Goal: Task Accomplishment & Management: Complete application form

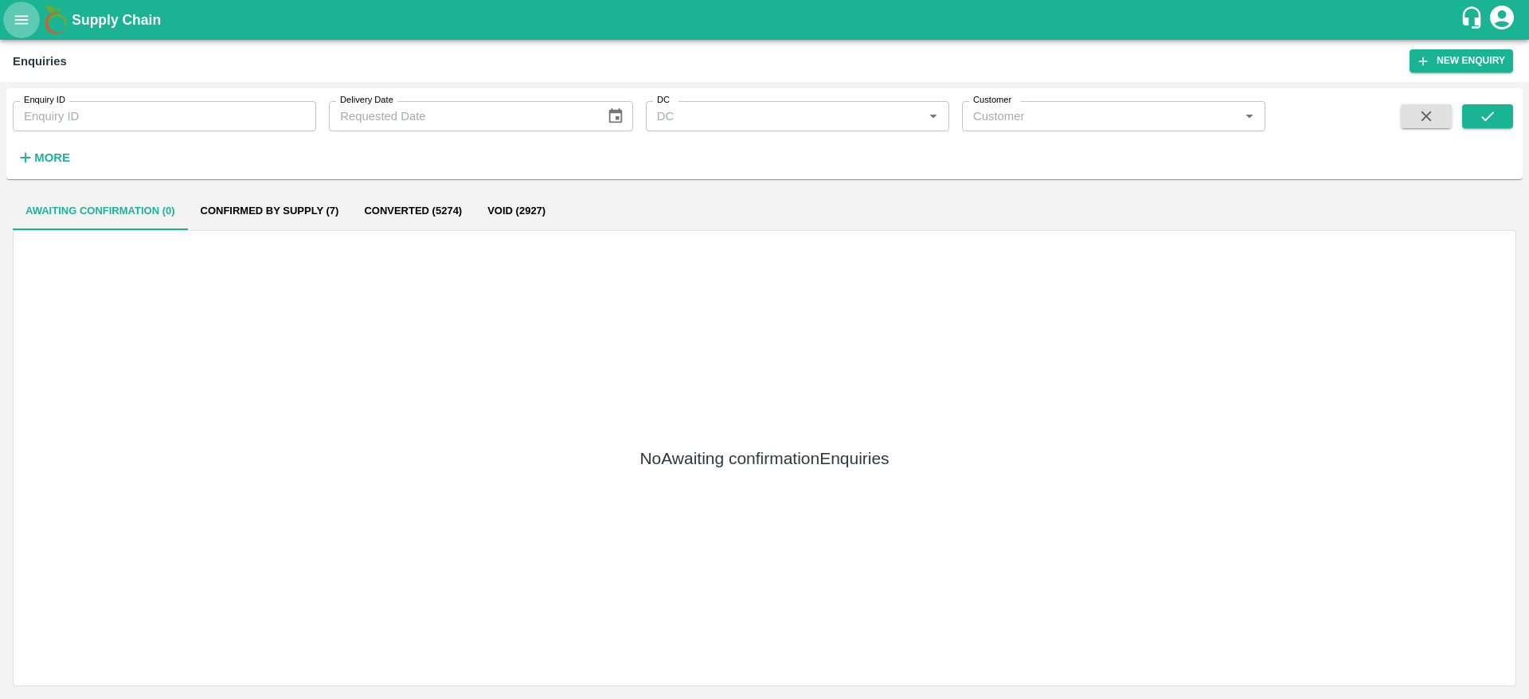
click at [17, 16] on icon "open drawer" at bounding box center [22, 19] width 14 height 9
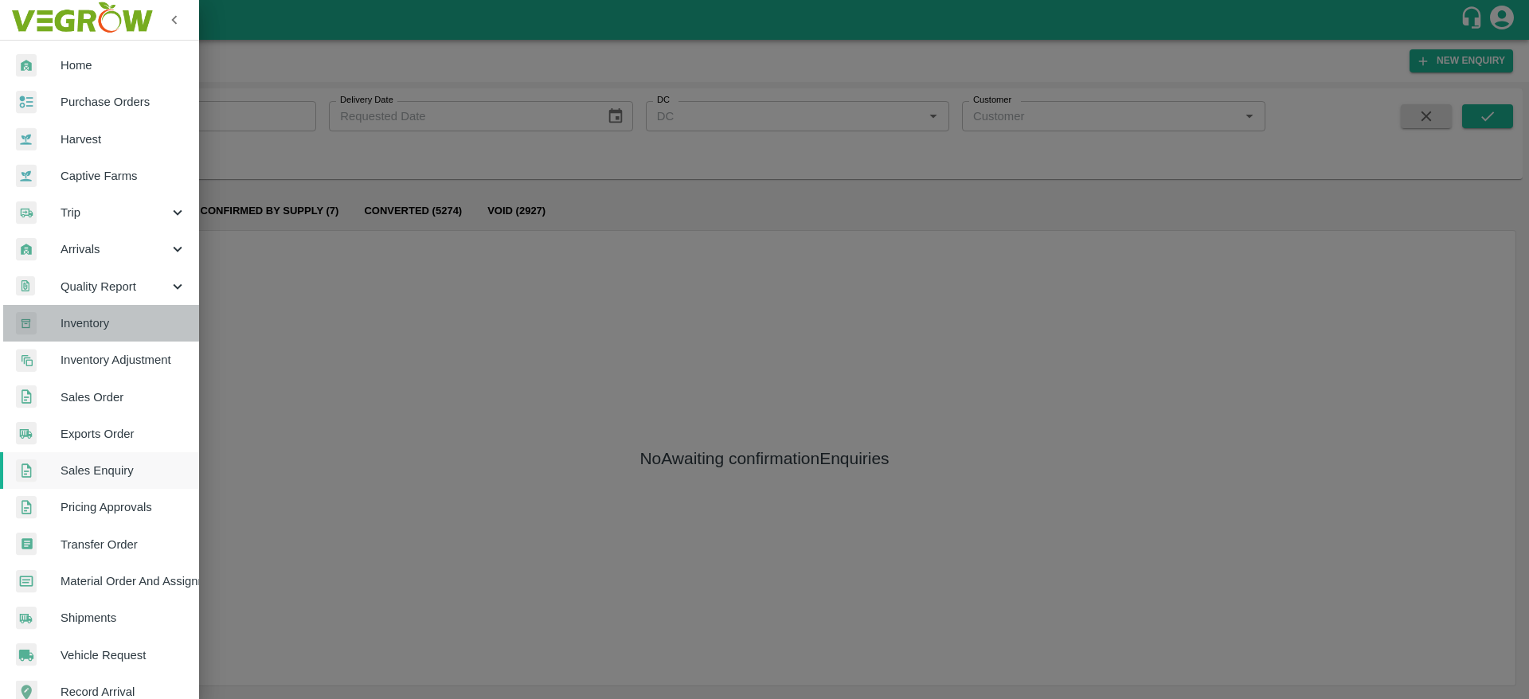
click at [111, 324] on span "Inventory" at bounding box center [124, 323] width 126 height 18
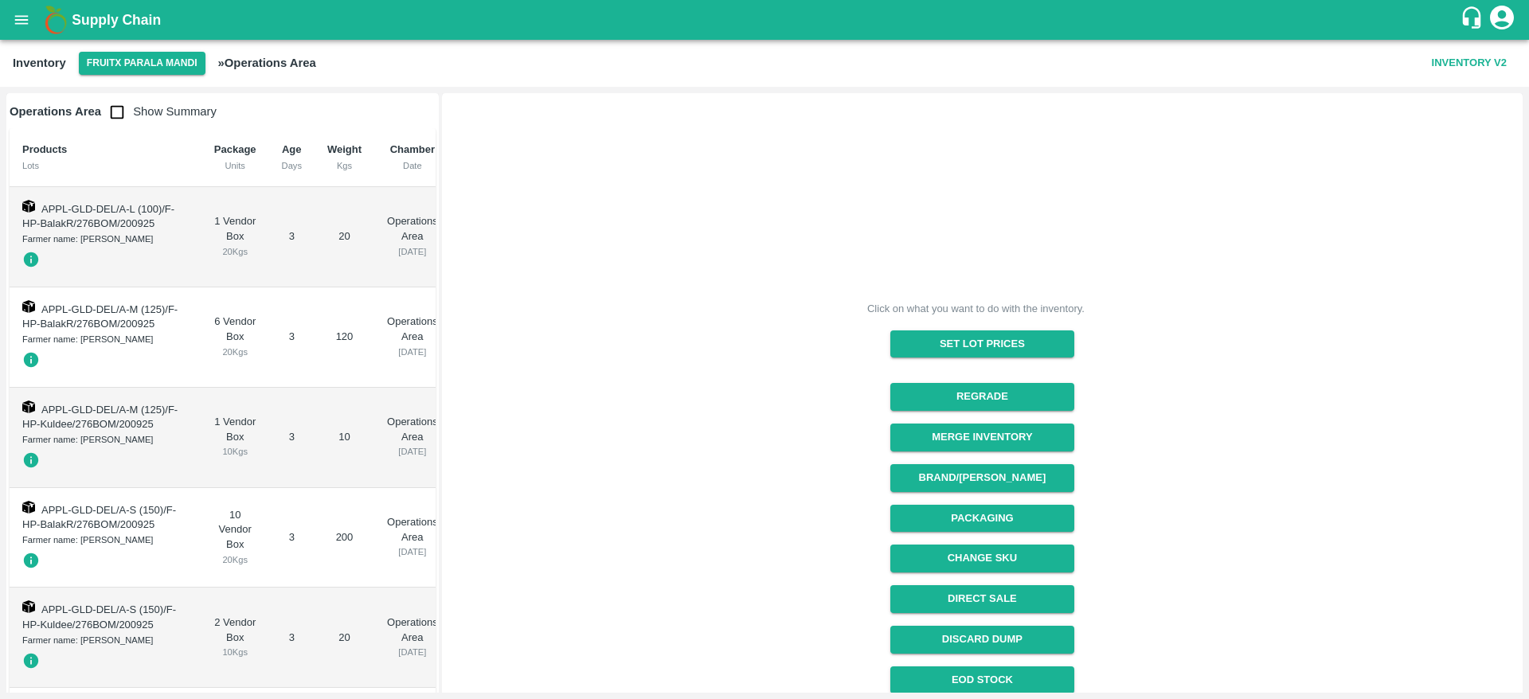
click at [162, 76] on div "Inventory FruitX Parala Mandi » Operations Area Inventory V2" at bounding box center [764, 63] width 1529 height 47
click at [161, 72] on button "FruitX Parala Mandi" at bounding box center [142, 63] width 127 height 23
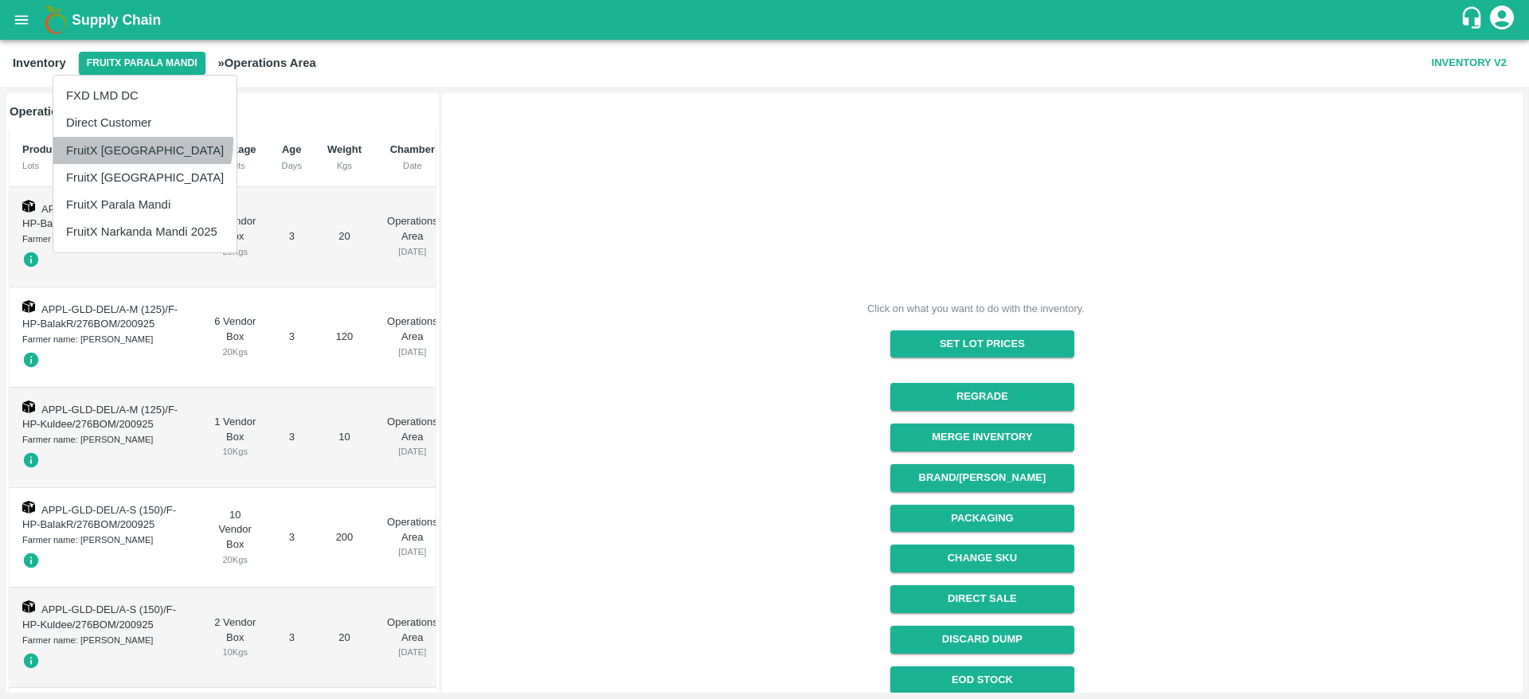
click at [134, 142] on li "FruitX [GEOGRAPHIC_DATA]" at bounding box center [144, 150] width 183 height 27
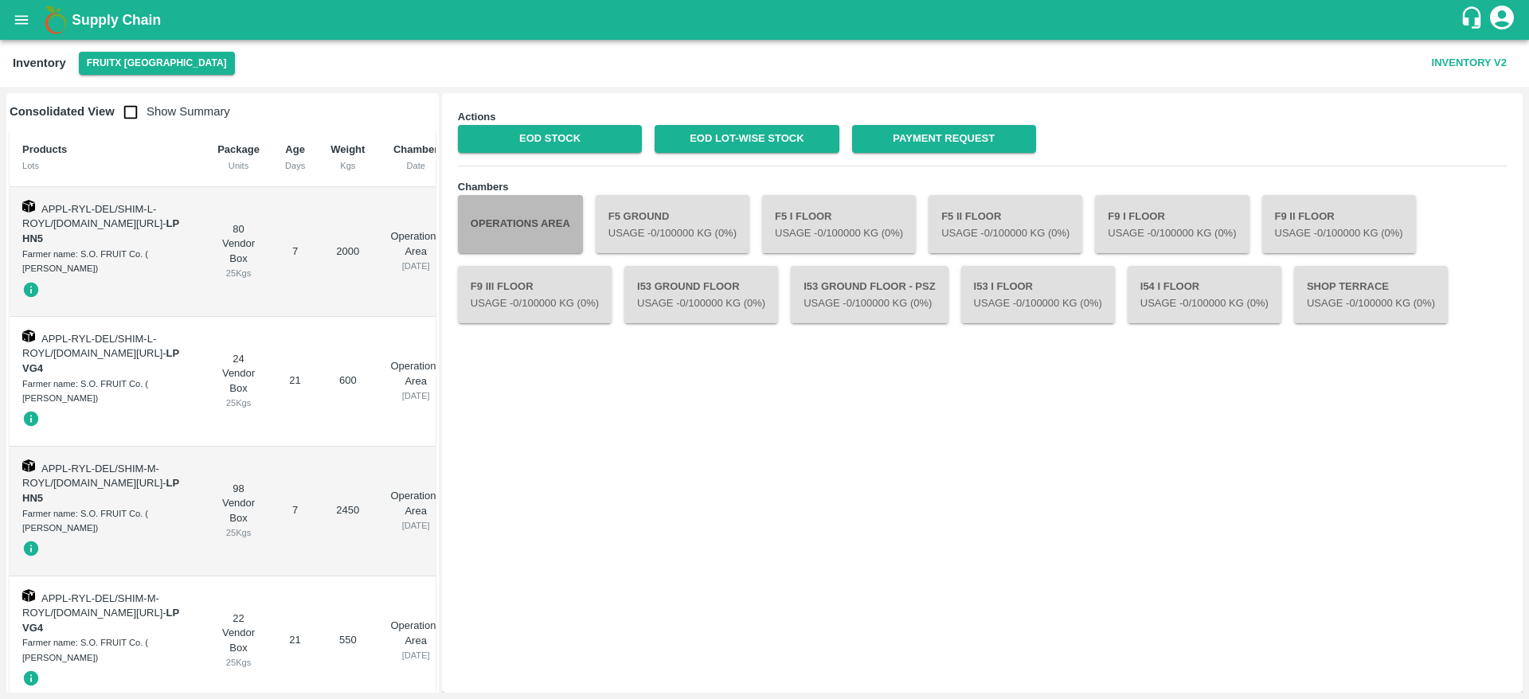
click at [545, 224] on button "Operations Area" at bounding box center [520, 223] width 125 height 57
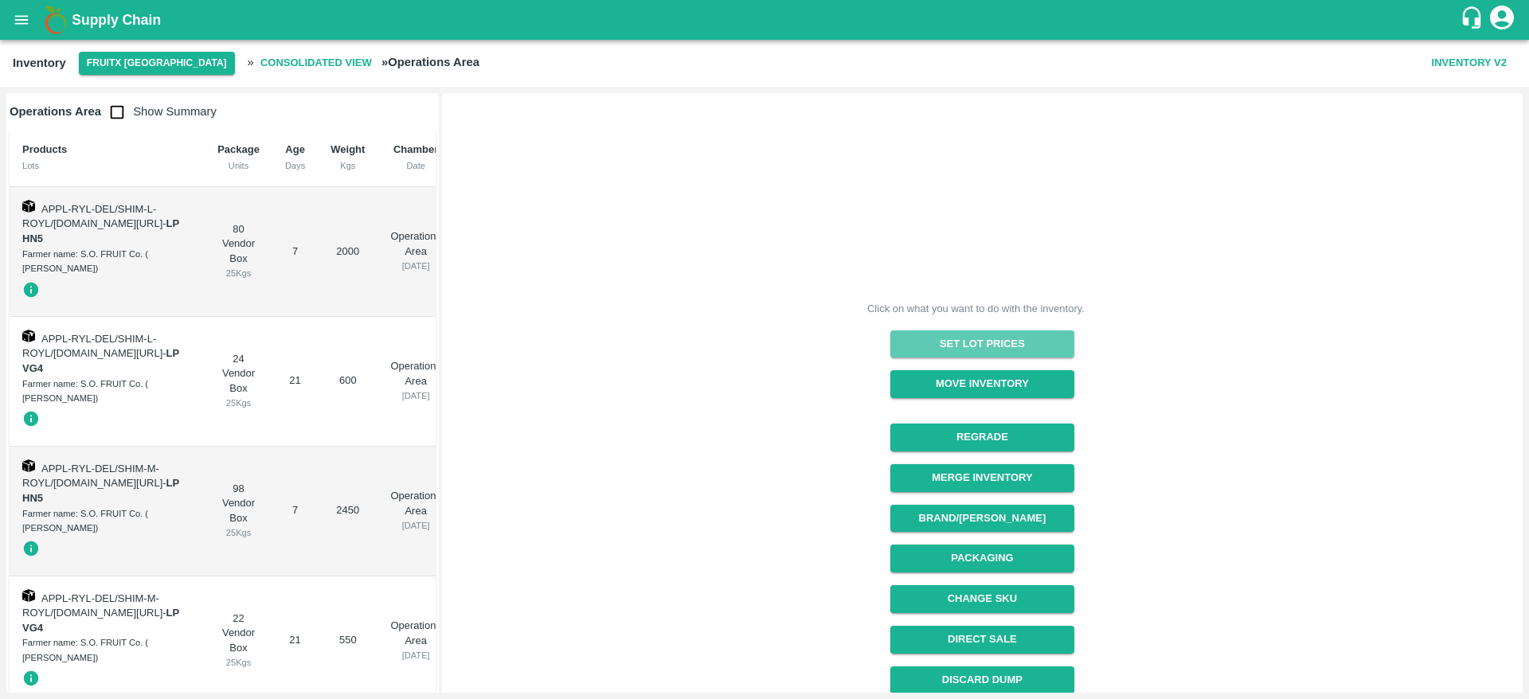
click at [956, 338] on button "Set Lot Prices" at bounding box center [982, 344] width 184 height 28
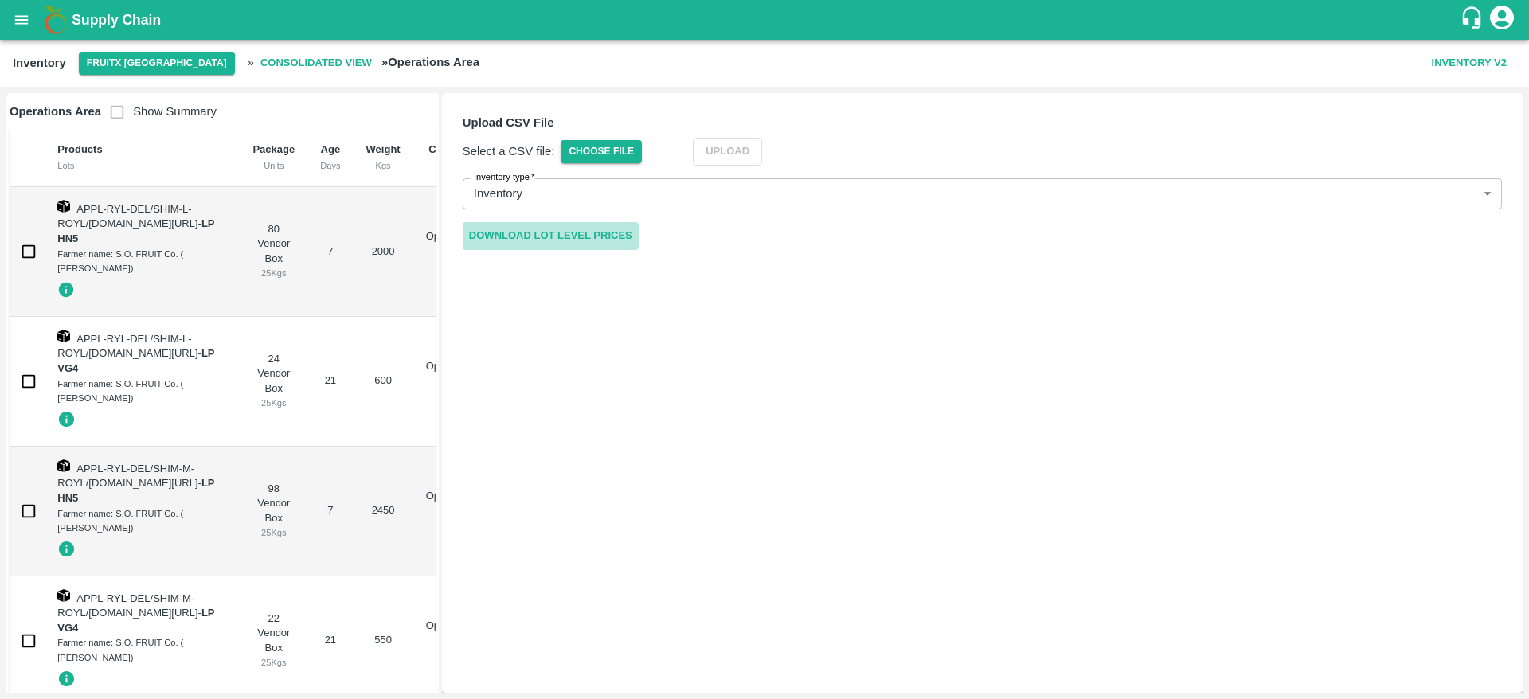
click at [584, 230] on link "Download Lot Level Prices" at bounding box center [551, 236] width 176 height 28
click at [623, 231] on link "Download Lot Level Prices" at bounding box center [551, 236] width 176 height 28
click at [21, 18] on icon "open drawer" at bounding box center [22, 20] width 18 height 18
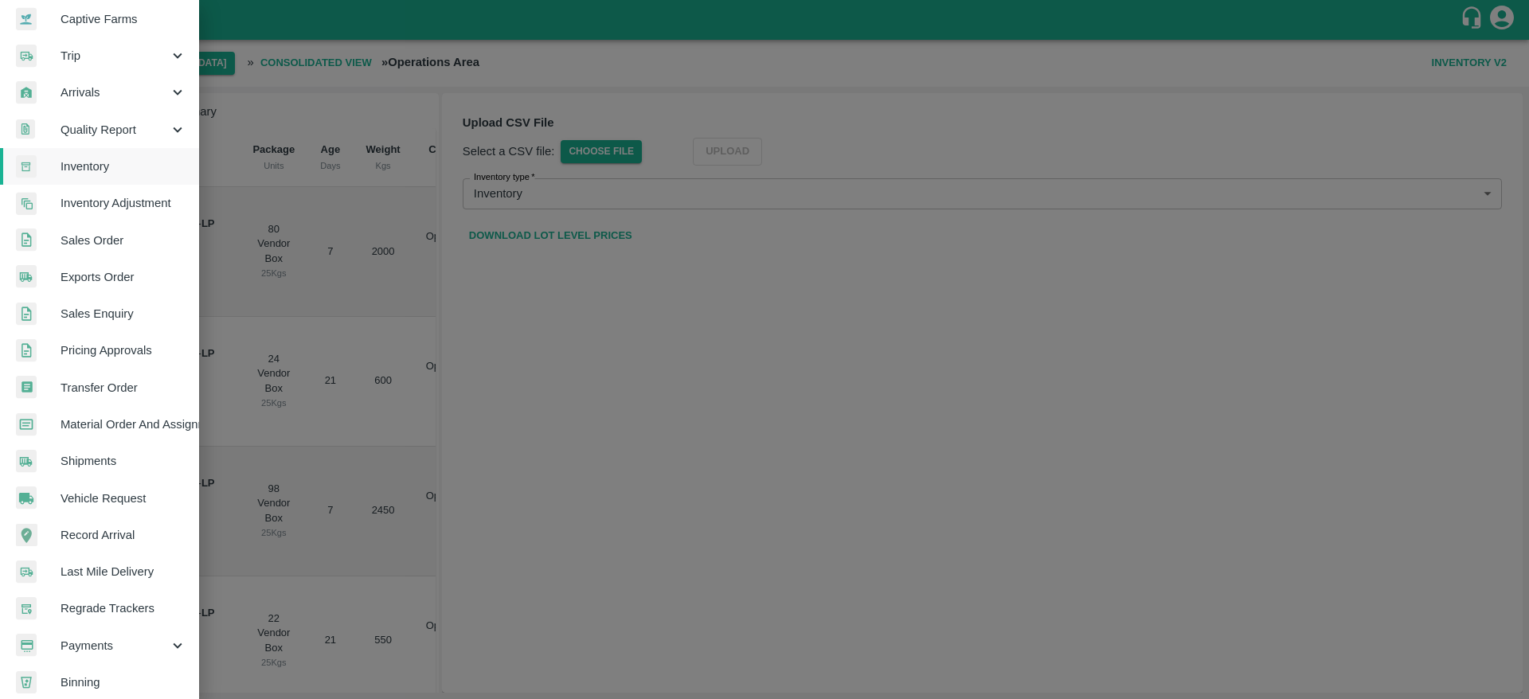
scroll to position [208, 0]
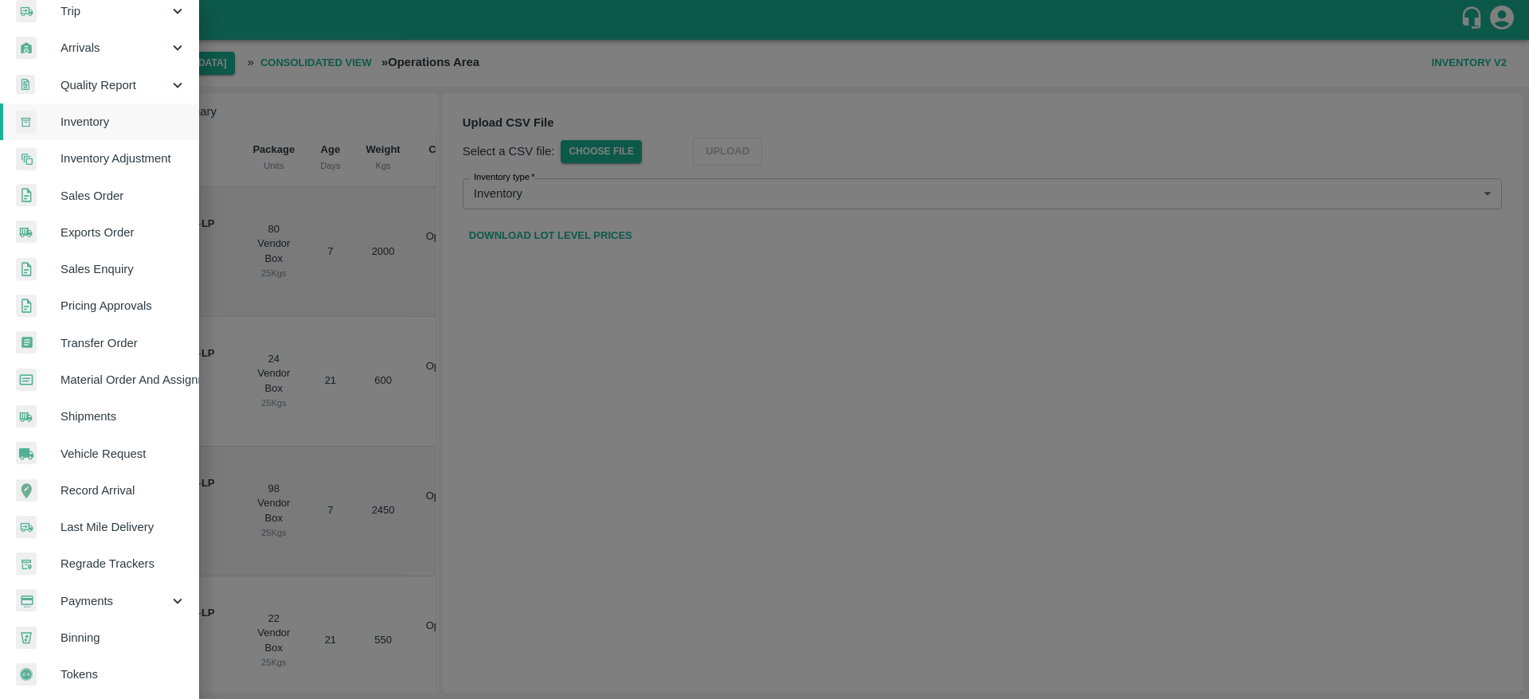
click at [627, 428] on div at bounding box center [764, 349] width 1529 height 699
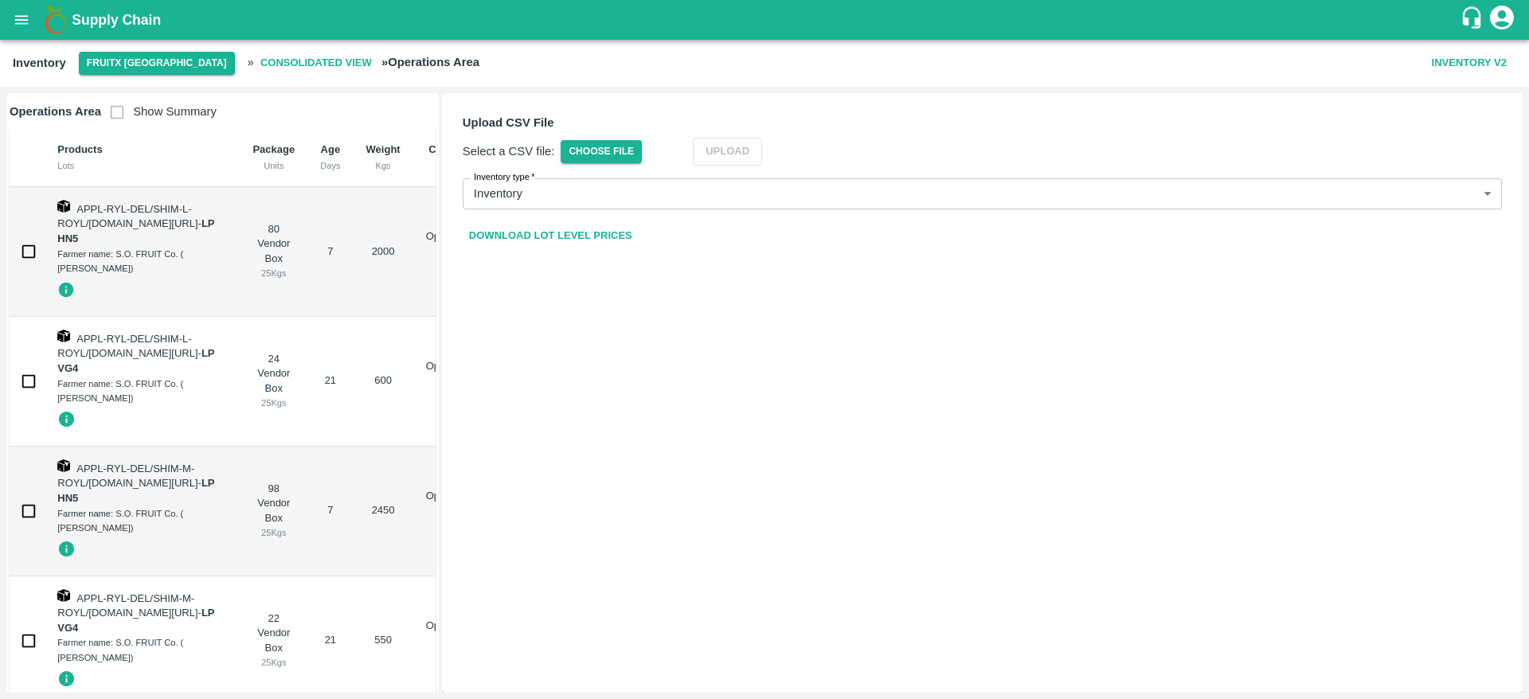
click at [26, 29] on button "open drawer" at bounding box center [21, 20] width 37 height 37
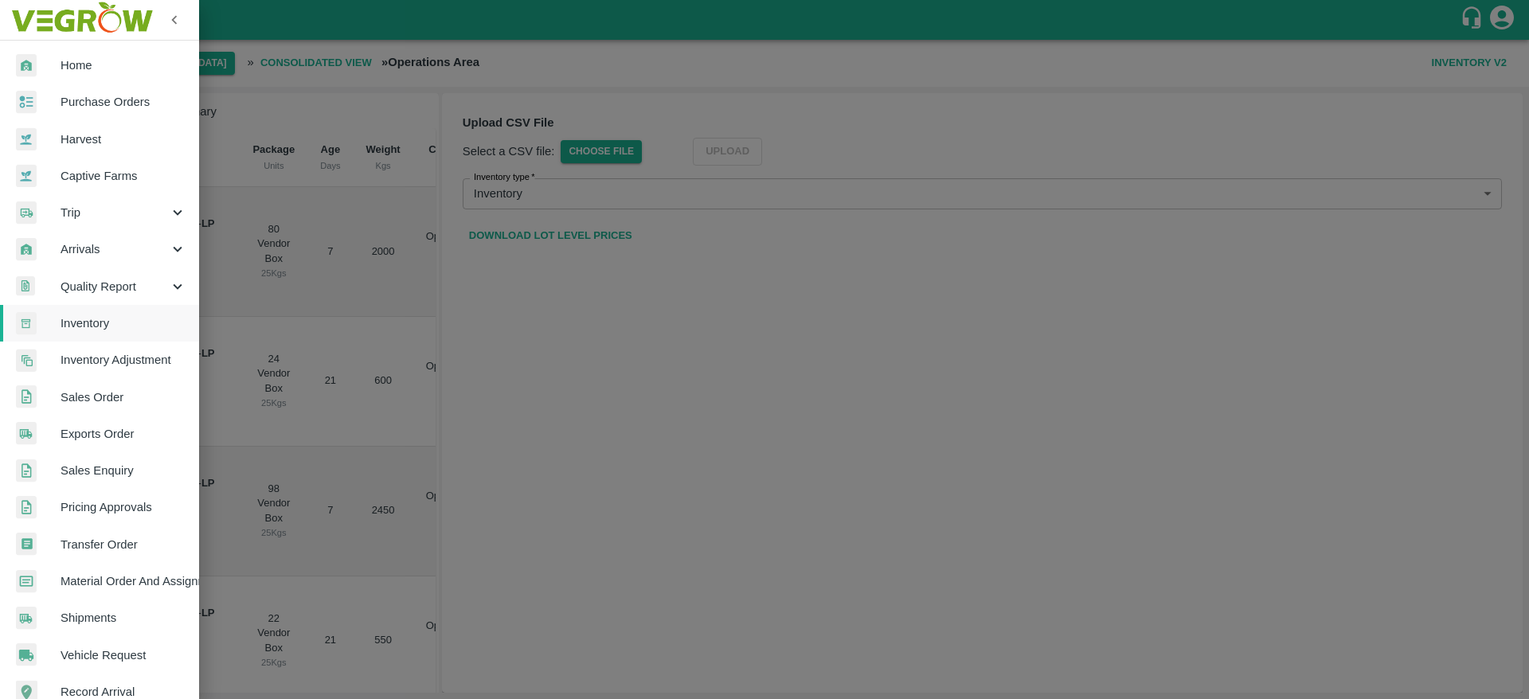
click at [99, 319] on span "Inventory" at bounding box center [124, 323] width 126 height 18
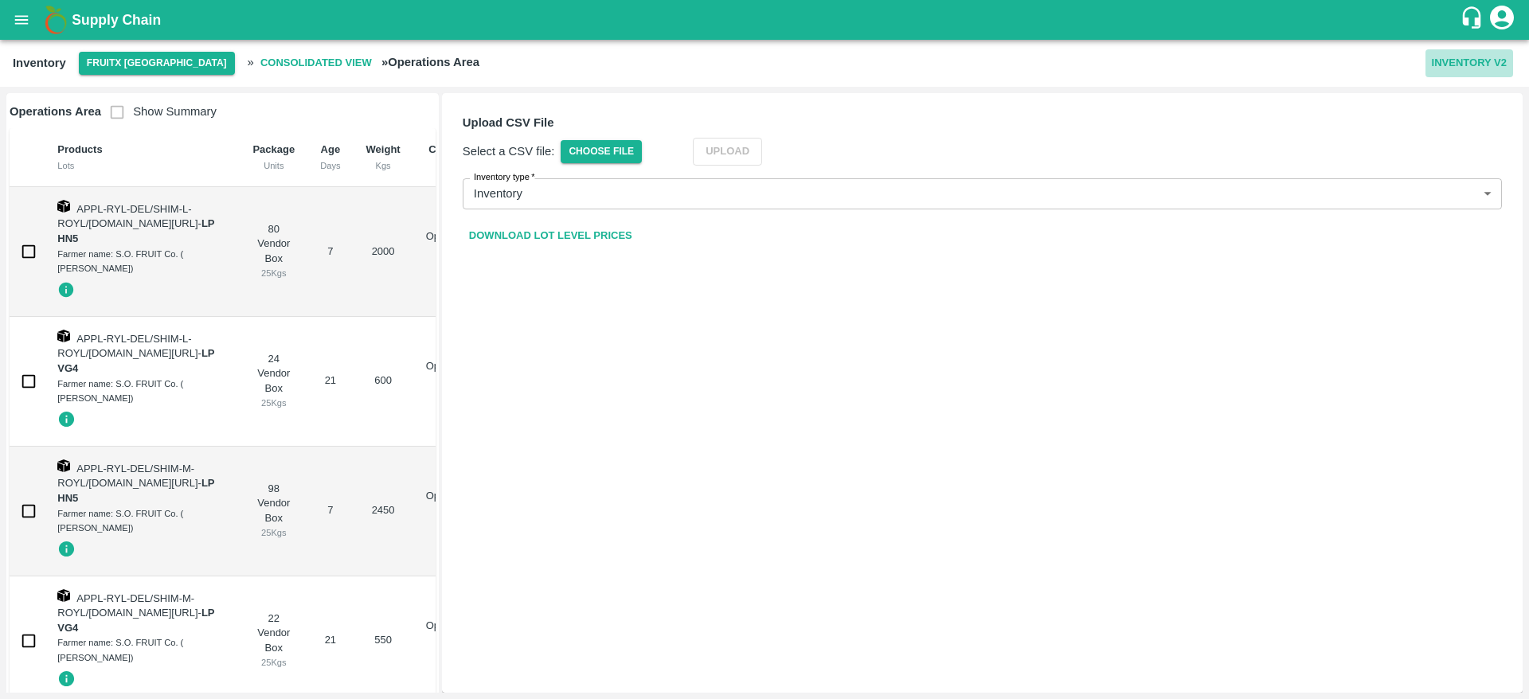
click at [1458, 71] on button "Inventory V2" at bounding box center [1469, 63] width 88 height 28
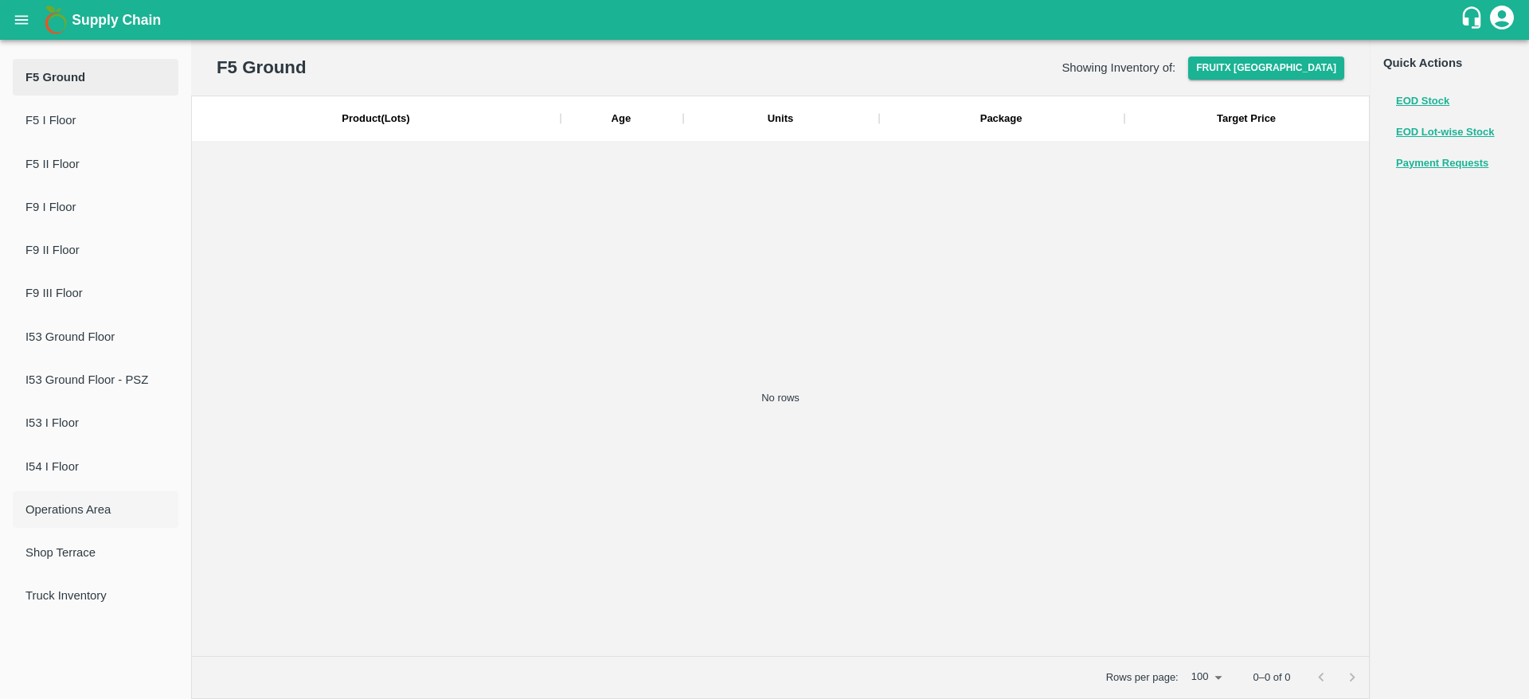
click at [48, 519] on li "Operations Area" at bounding box center [96, 509] width 166 height 37
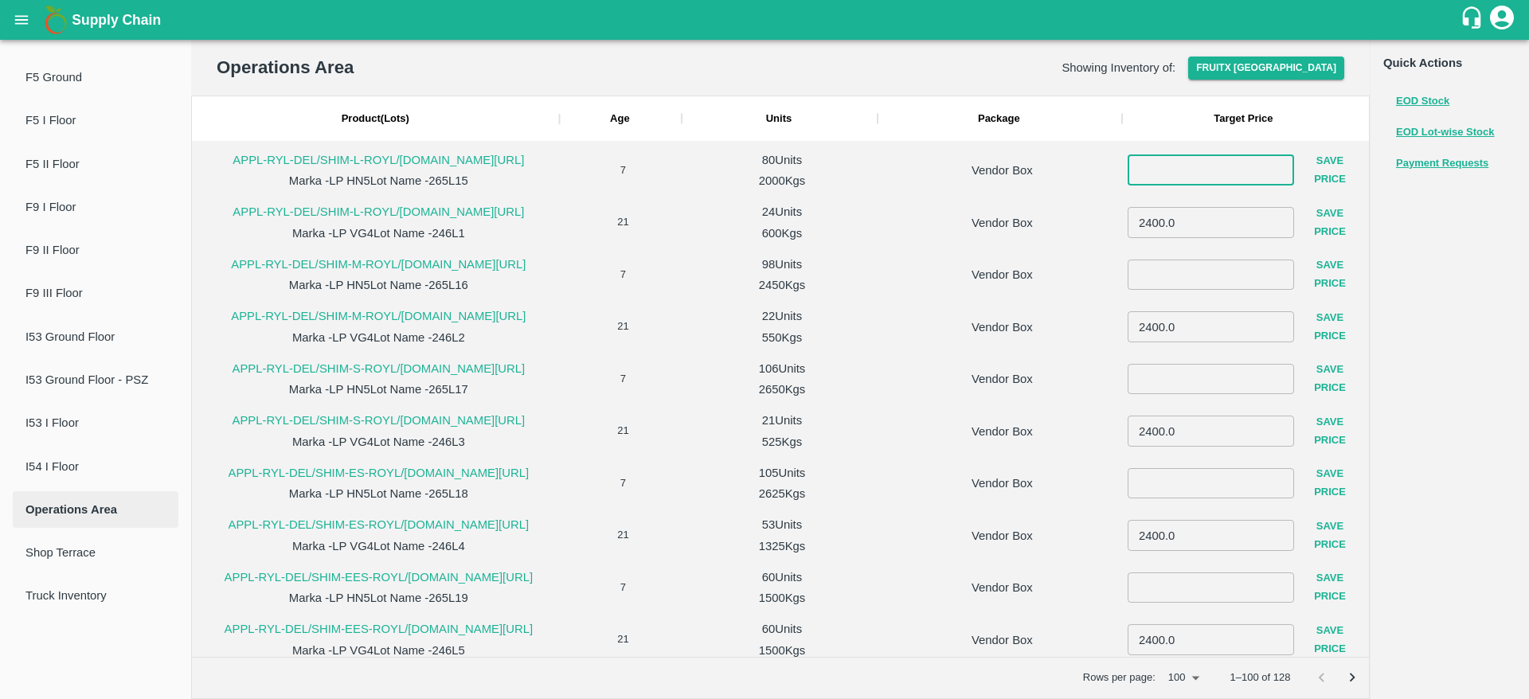
click at [1180, 169] on input "number" at bounding box center [1210, 170] width 166 height 30
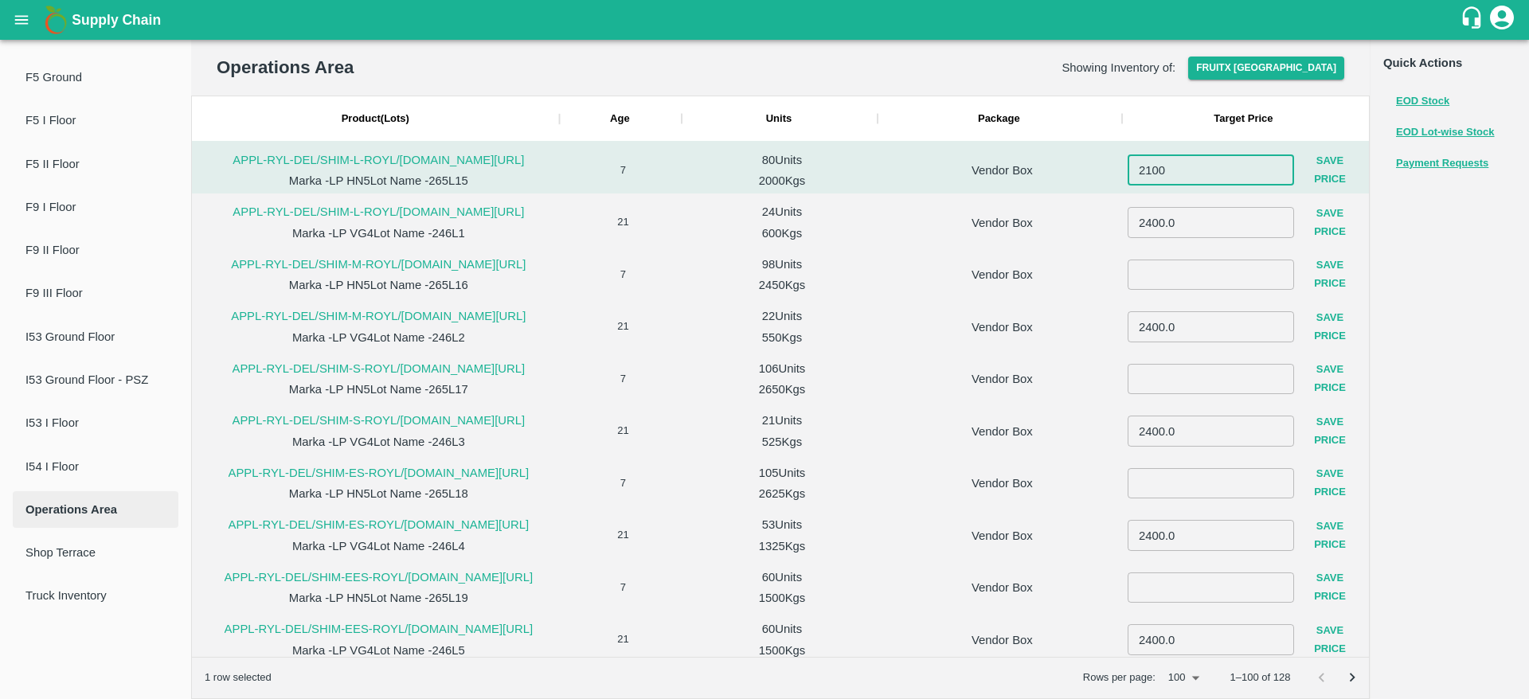
type input "2100"
click at [1328, 155] on button "Save Price" at bounding box center [1330, 170] width 72 height 46
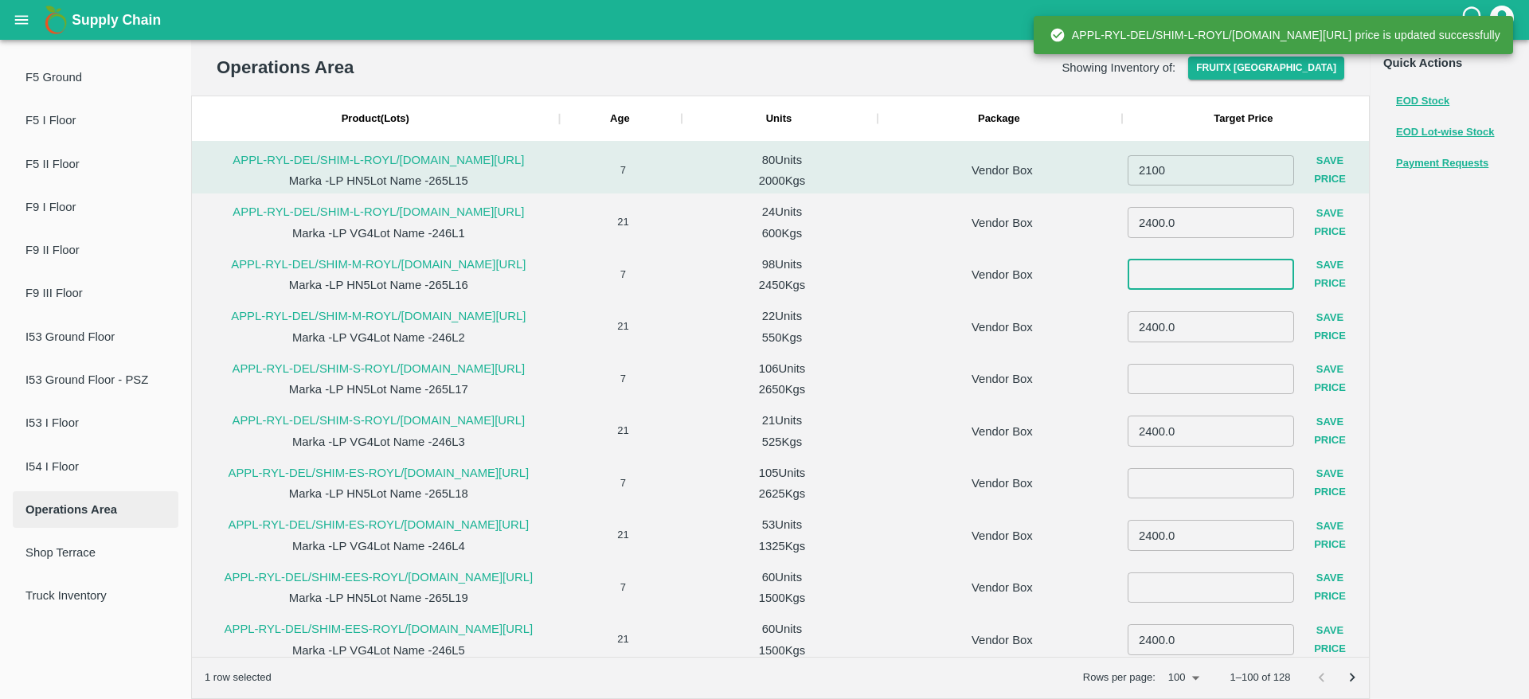
click at [1184, 275] on input "number" at bounding box center [1210, 275] width 166 height 30
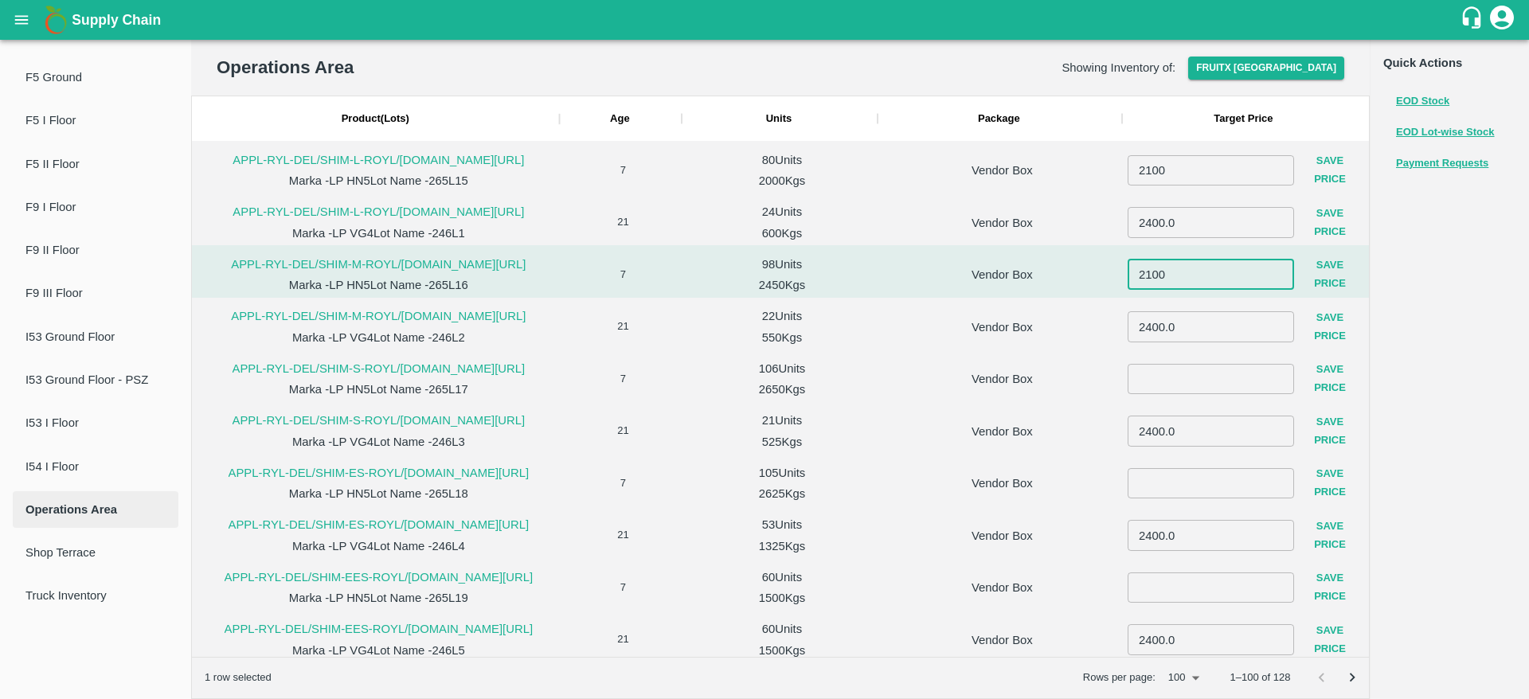
type input "2100"
click at [1334, 267] on button "Save Price" at bounding box center [1330, 275] width 72 height 46
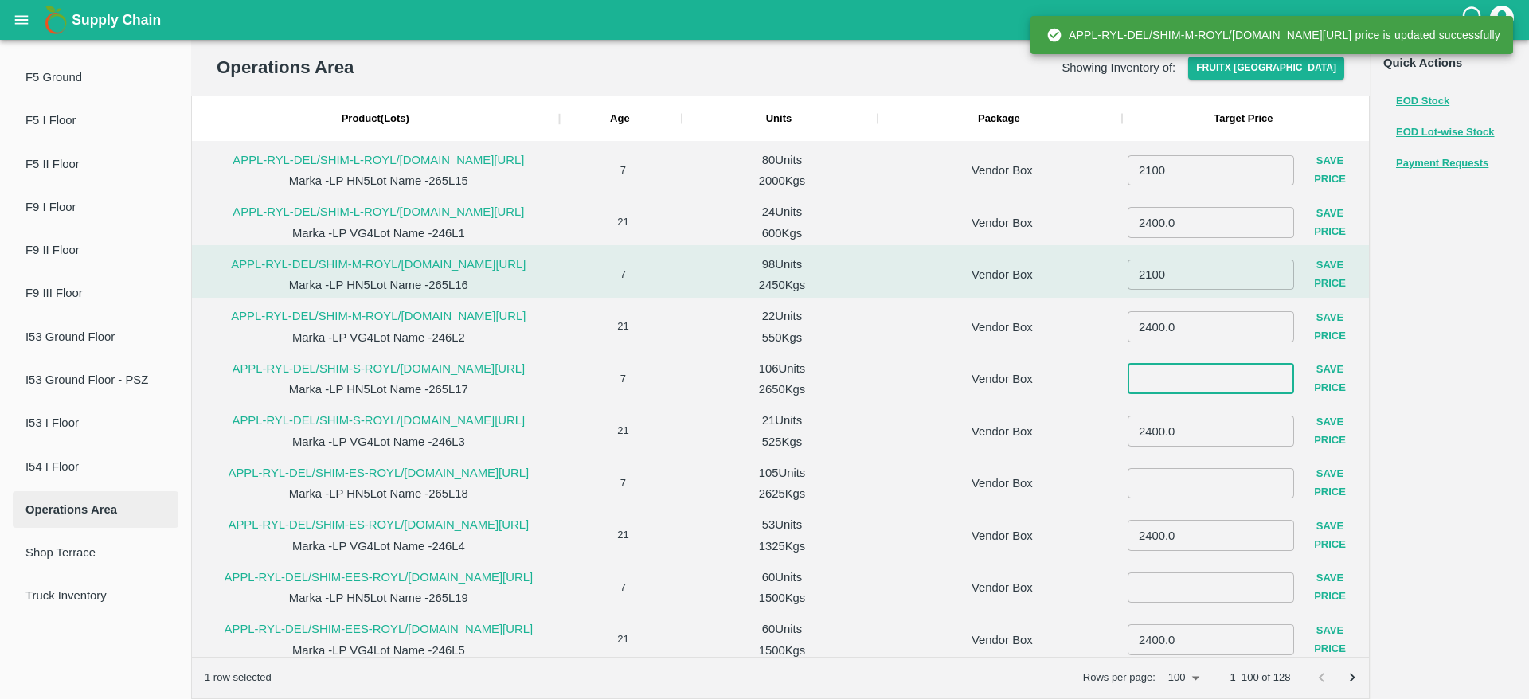
click at [1211, 379] on input "number" at bounding box center [1210, 379] width 166 height 30
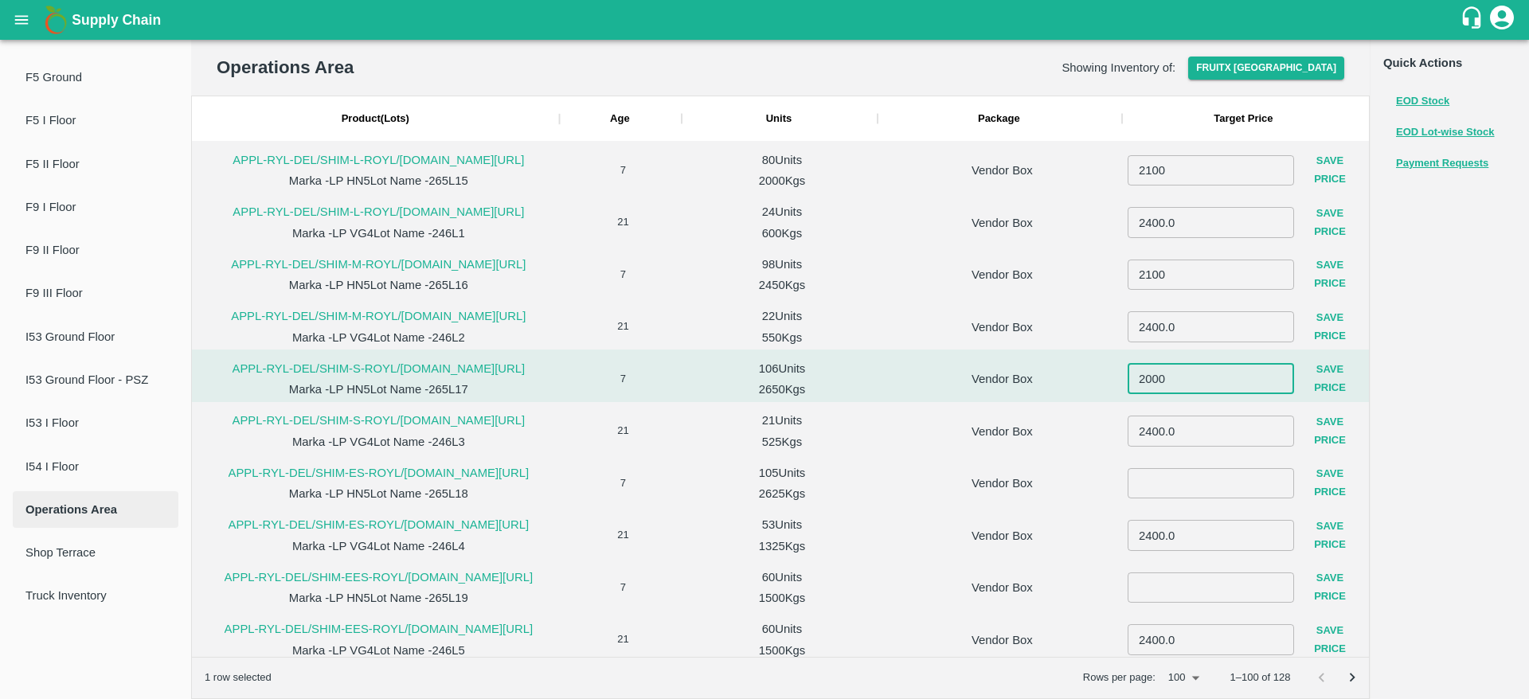
type input "2000"
click at [1323, 379] on button "Save Price" at bounding box center [1330, 379] width 72 height 46
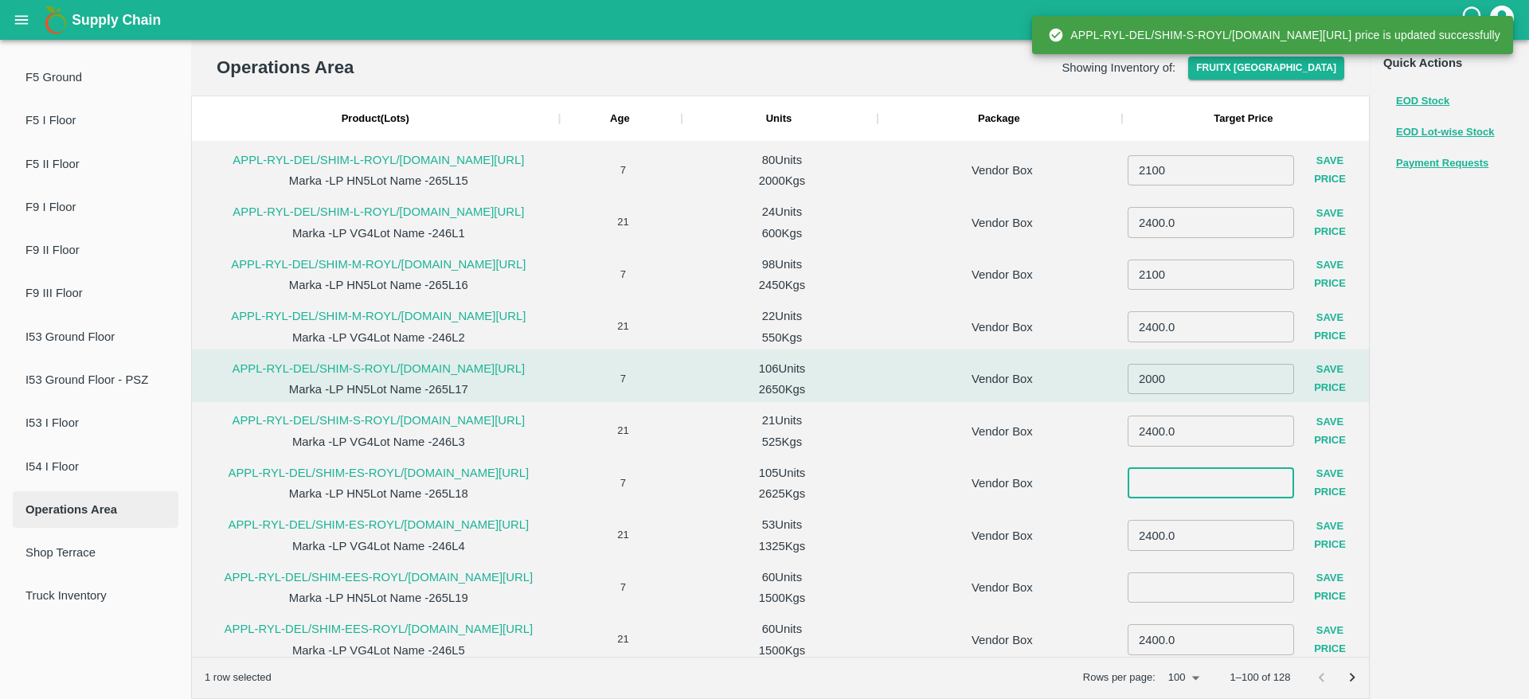
click at [1194, 487] on input "number" at bounding box center [1210, 483] width 166 height 30
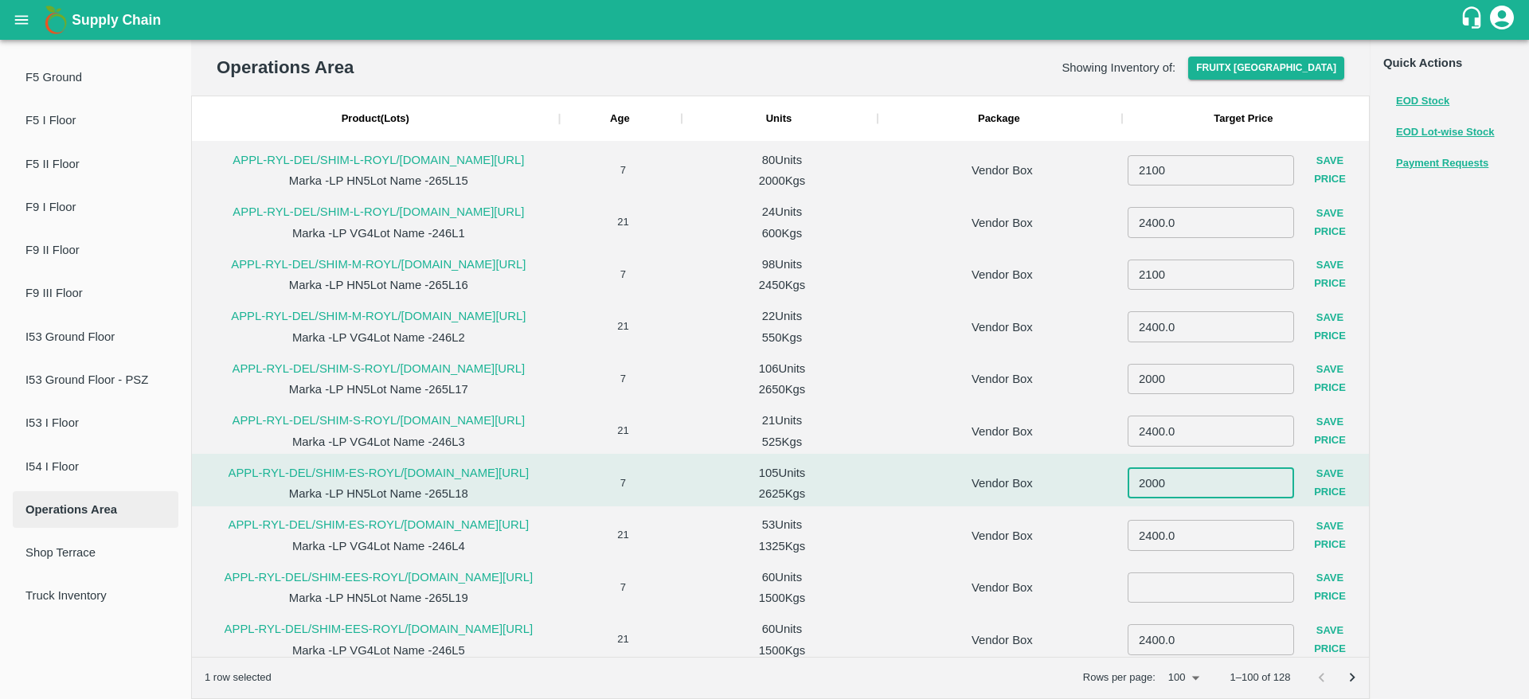
type input "2000"
click at [1322, 481] on button "Save Price" at bounding box center [1330, 483] width 72 height 46
click at [1180, 577] on input "number" at bounding box center [1210, 587] width 166 height 30
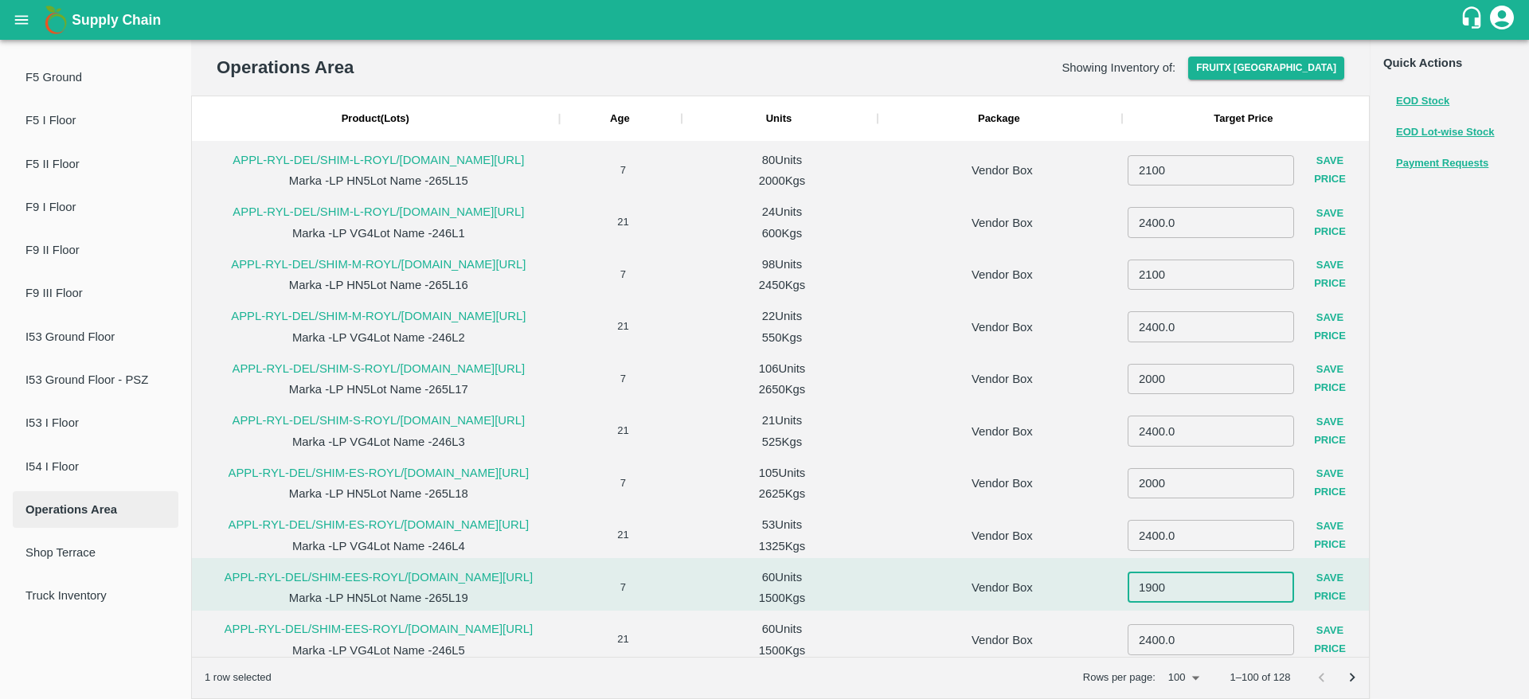
type input "1900"
click at [1341, 589] on button "Save Price" at bounding box center [1330, 587] width 72 height 46
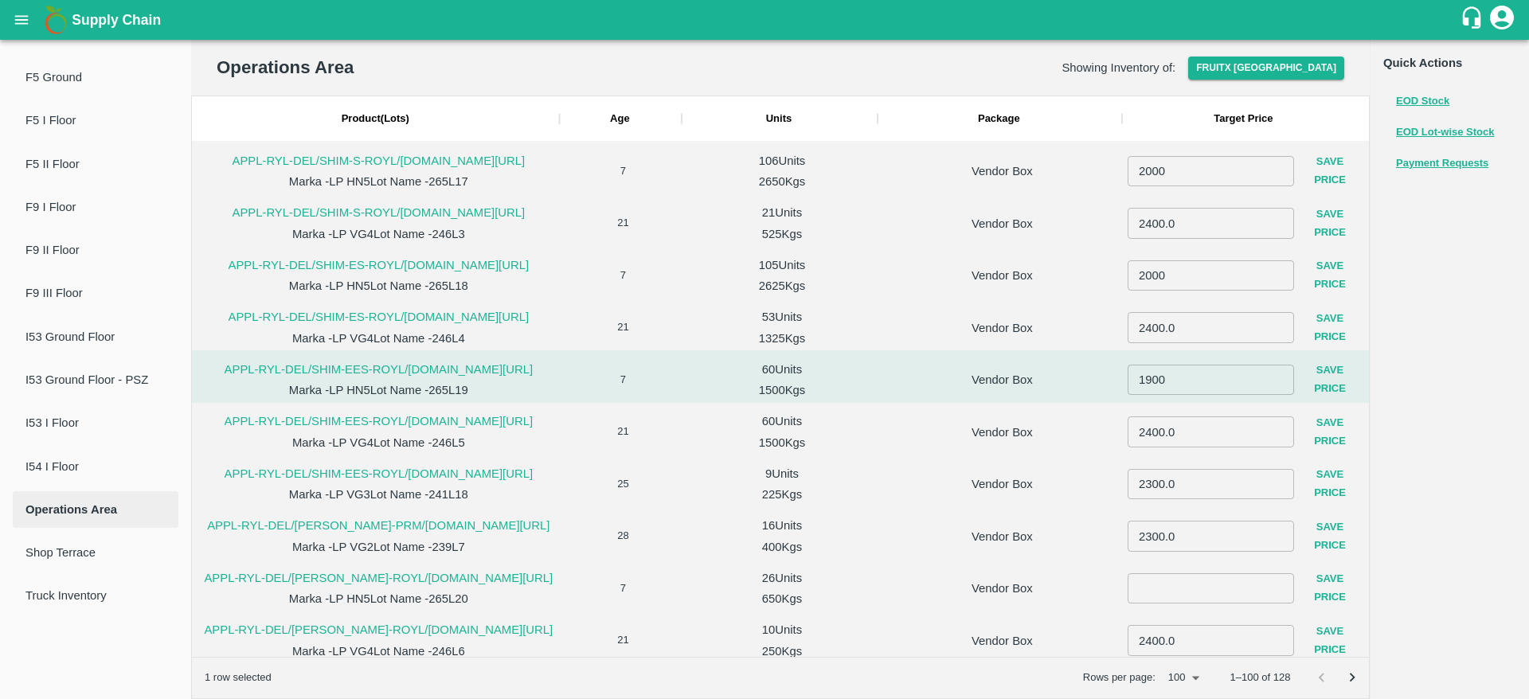
scroll to position [239, 0]
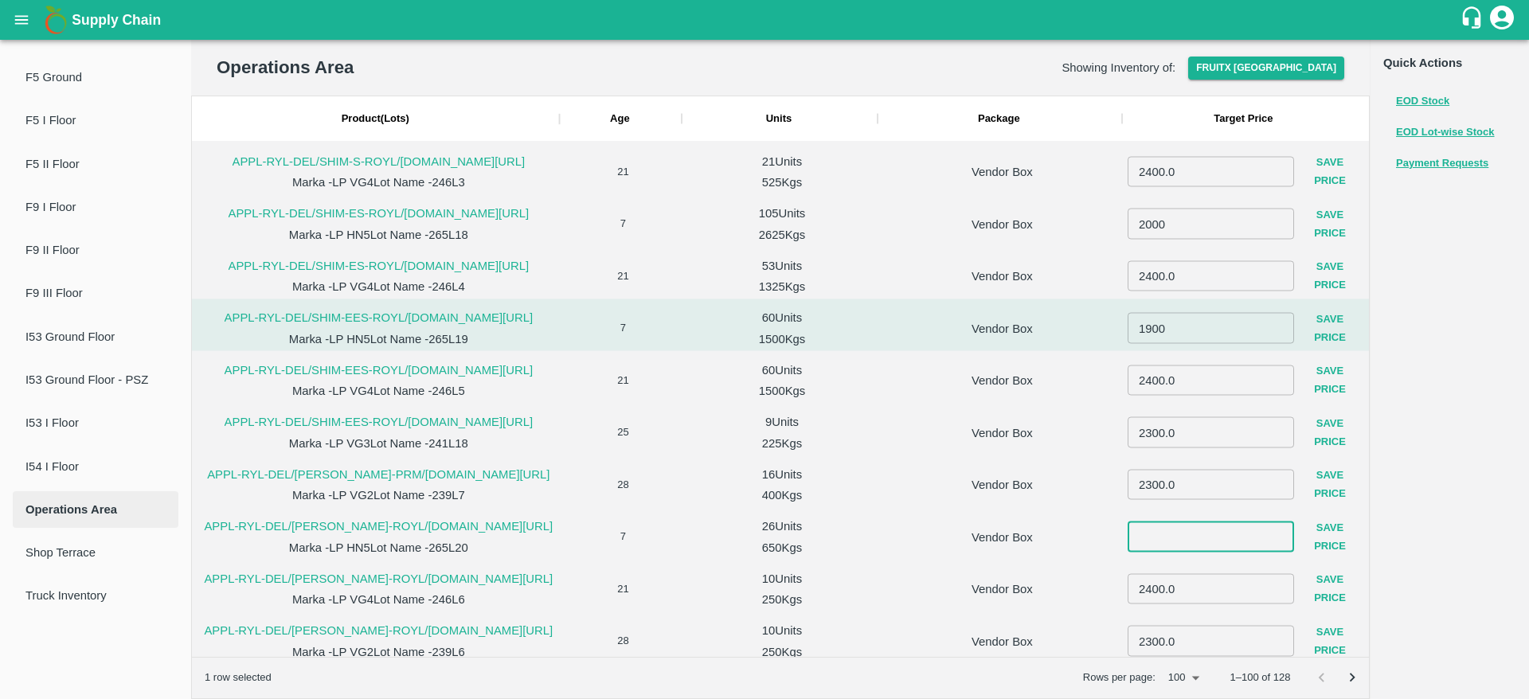
click at [1152, 544] on input "number" at bounding box center [1210, 536] width 166 height 30
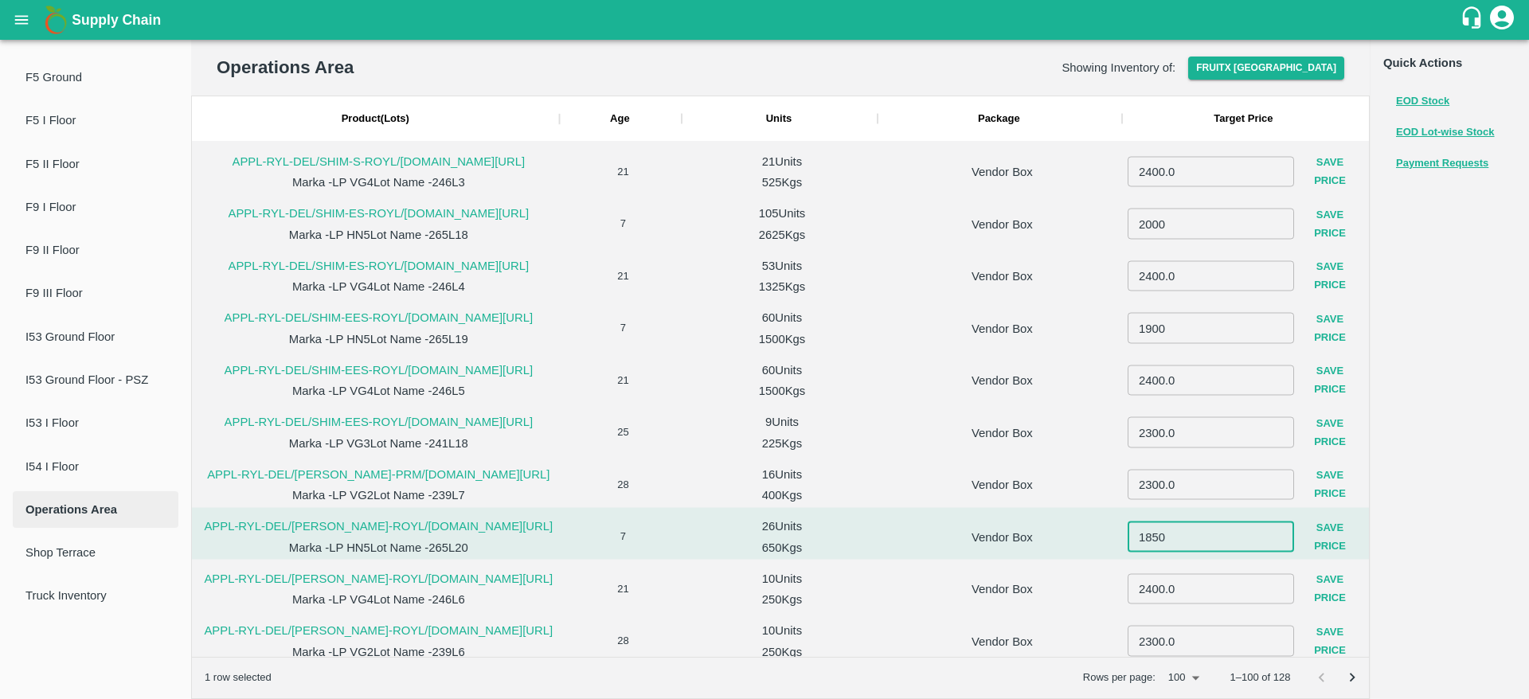
type input "1850"
click at [1328, 540] on button "Save Price" at bounding box center [1330, 536] width 72 height 46
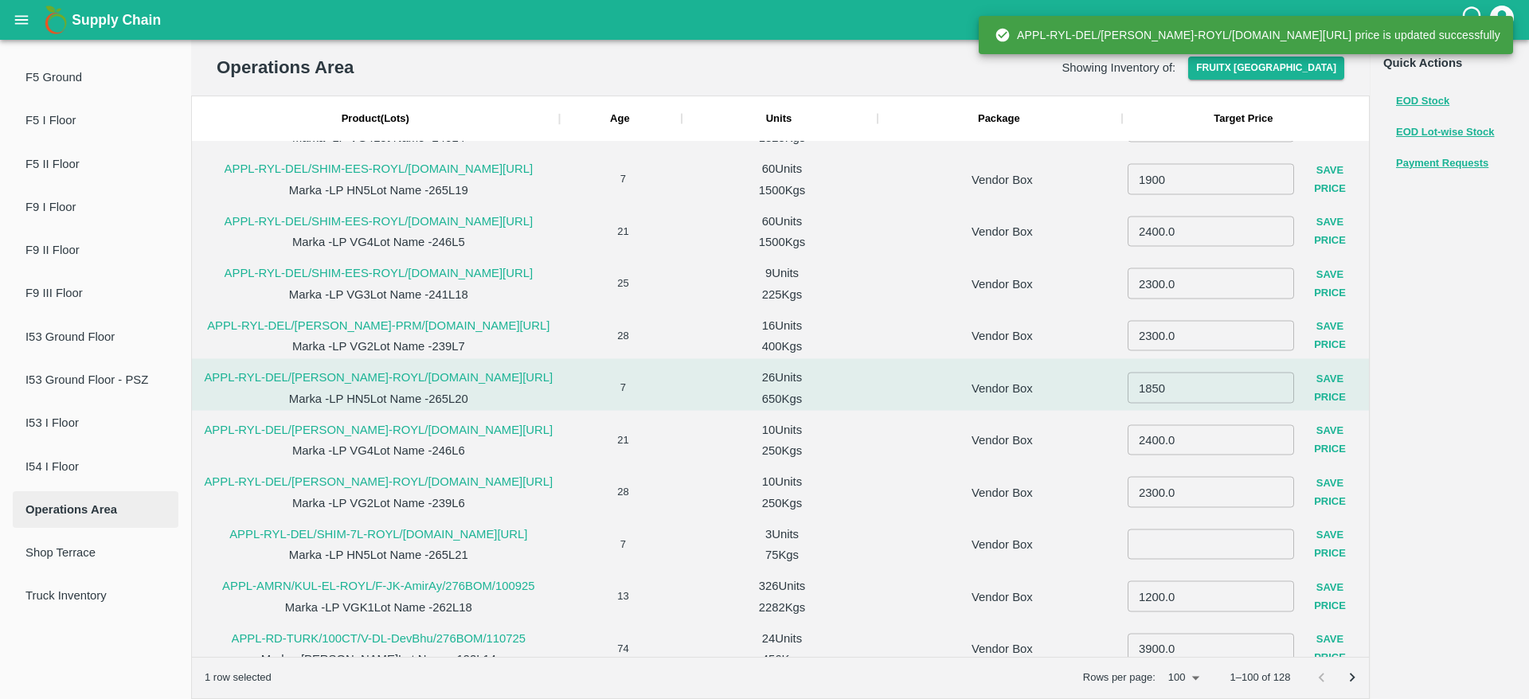
scroll to position [412, 0]
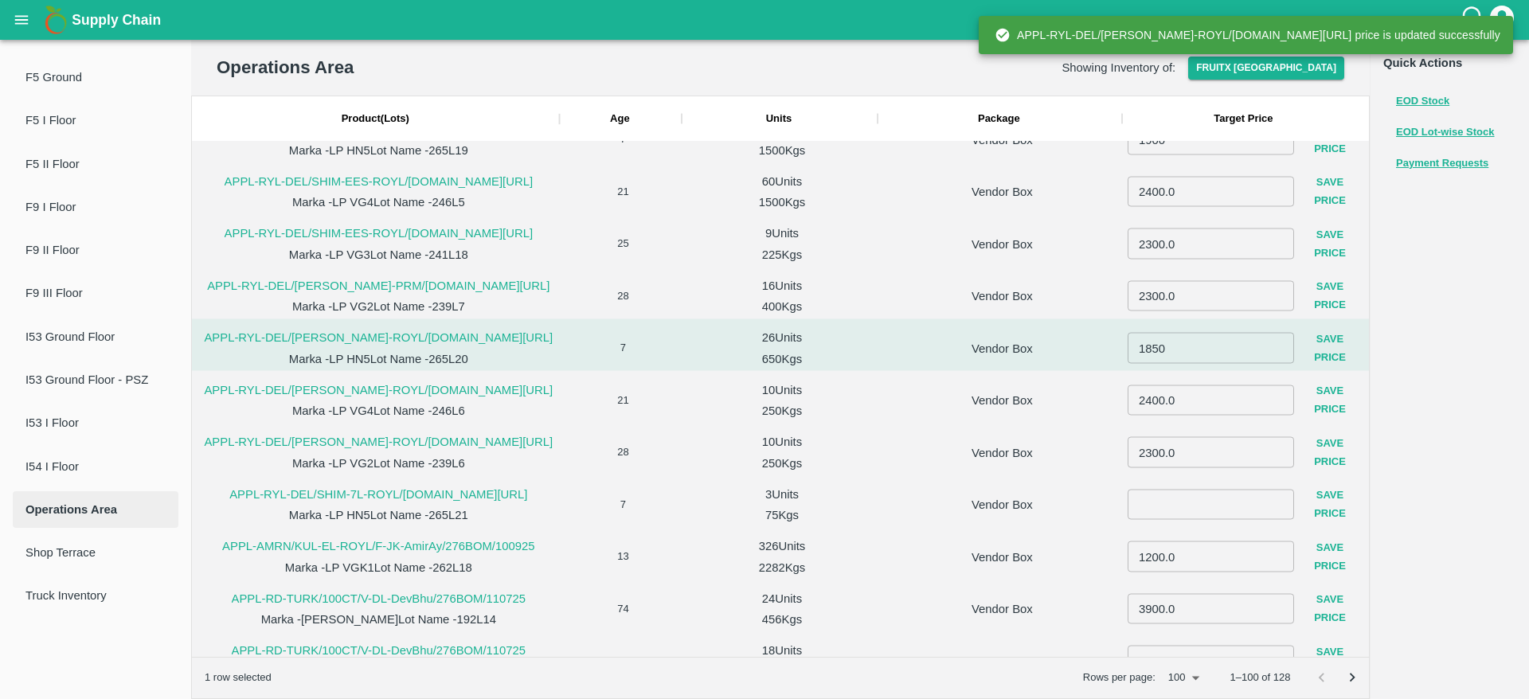
click at [1156, 502] on input "number" at bounding box center [1210, 504] width 166 height 30
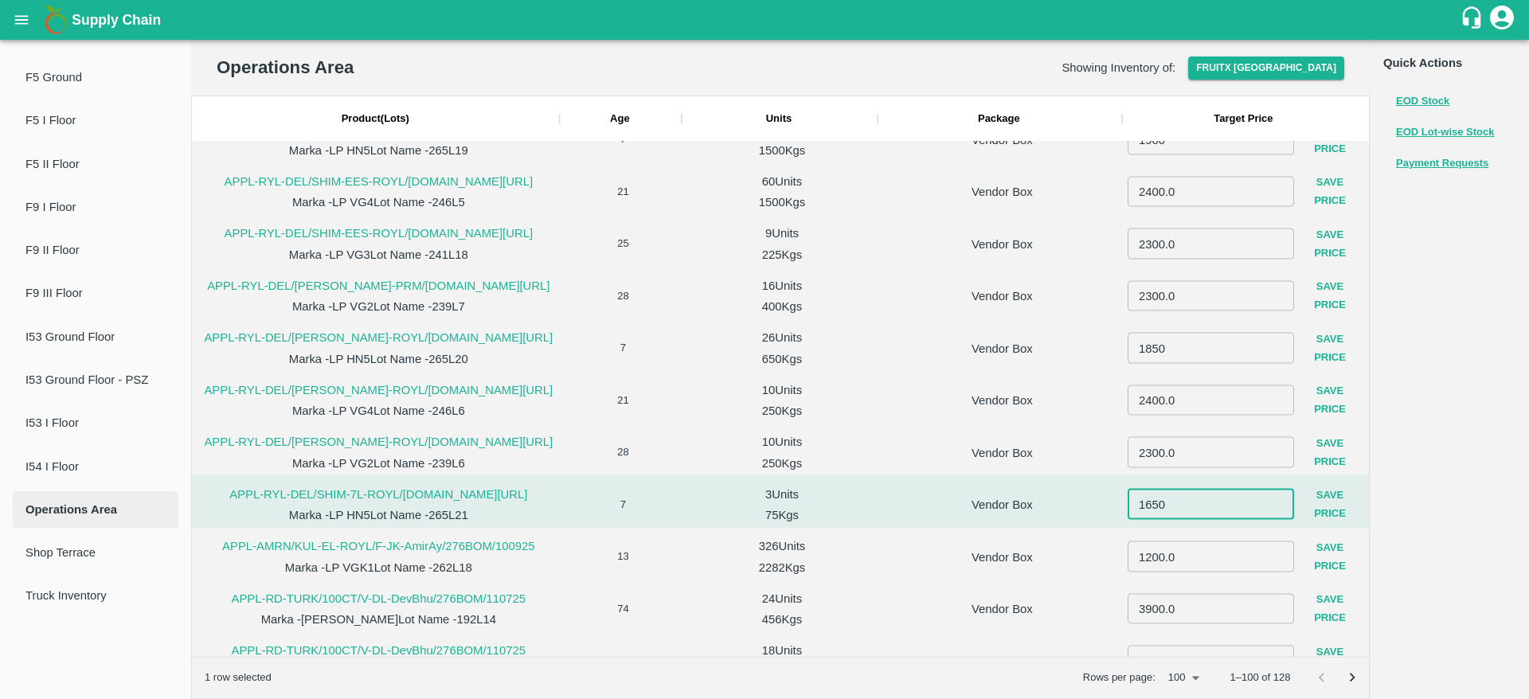
type input "1650"
click at [1324, 515] on button "Save Price" at bounding box center [1330, 505] width 72 height 46
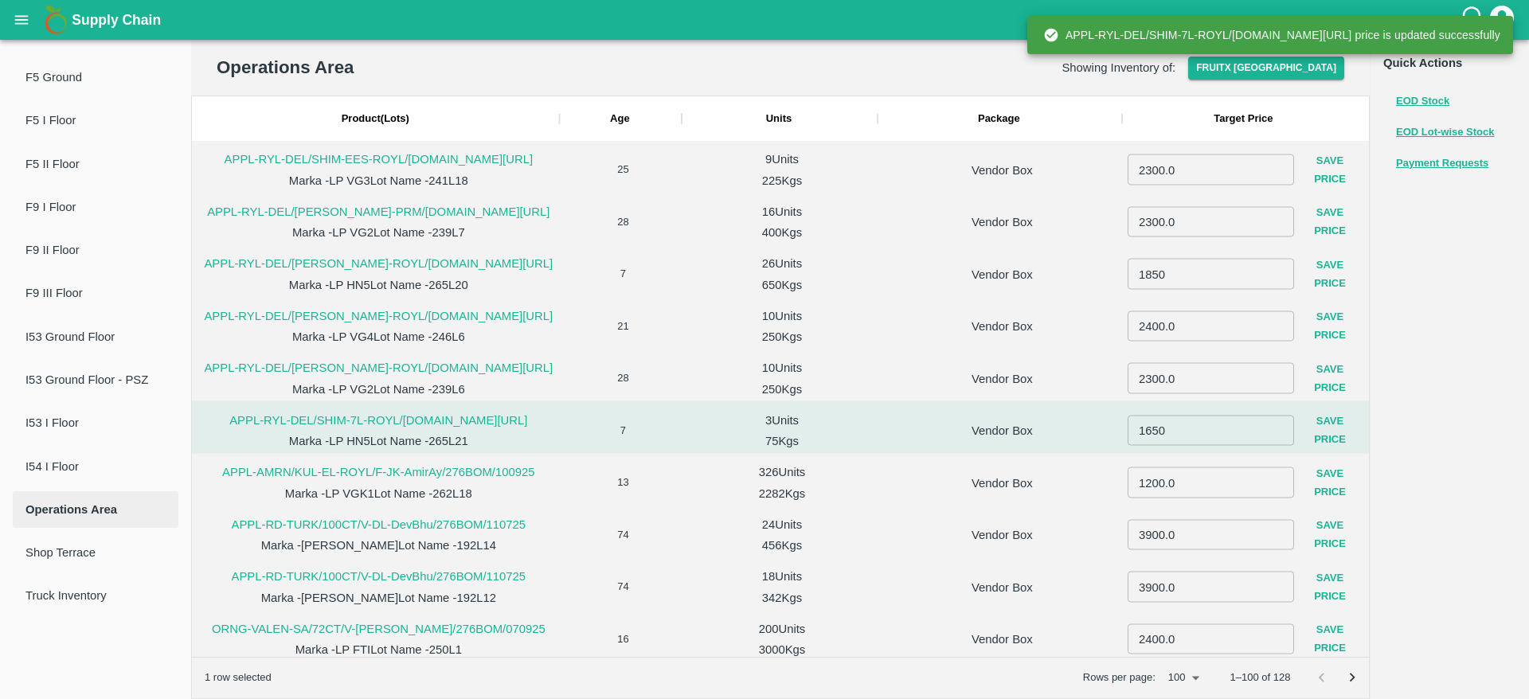
scroll to position [0, 0]
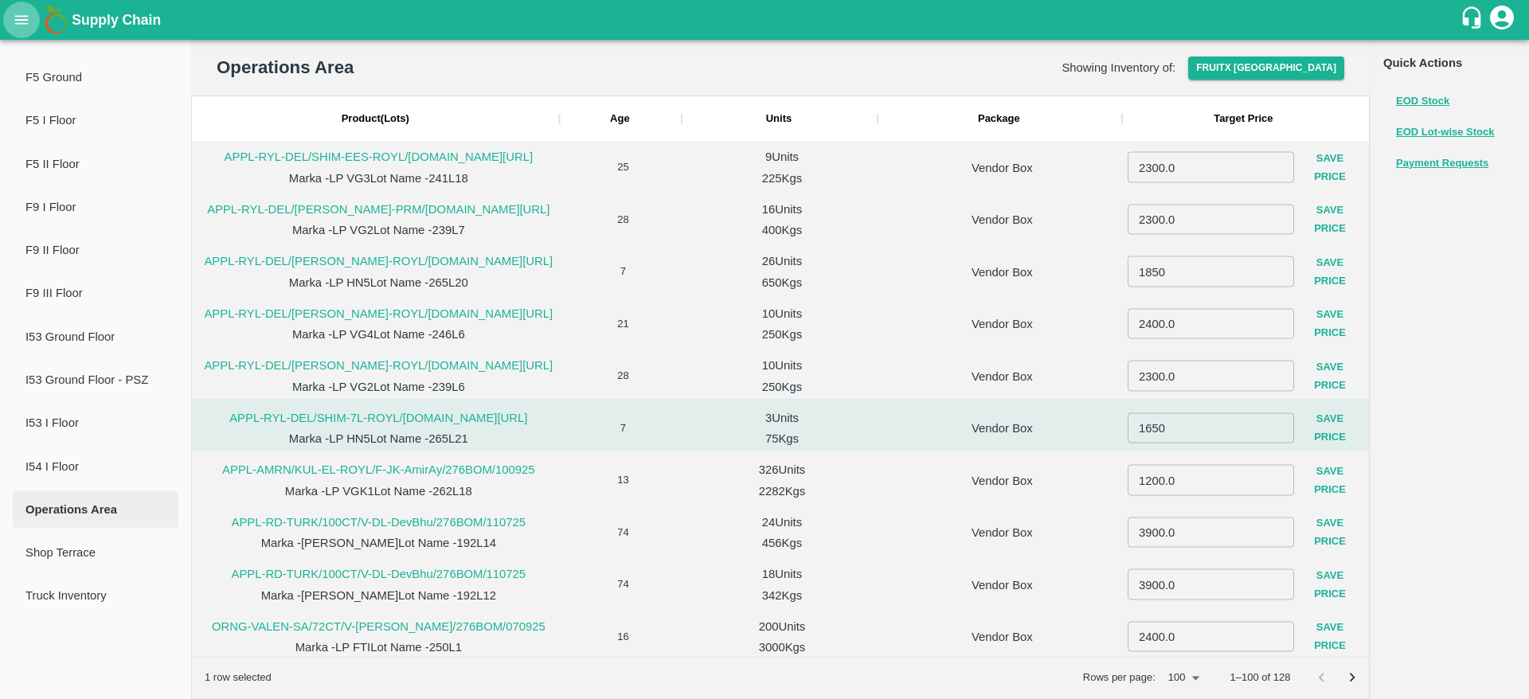
click at [21, 8] on button "open drawer" at bounding box center [21, 20] width 37 height 37
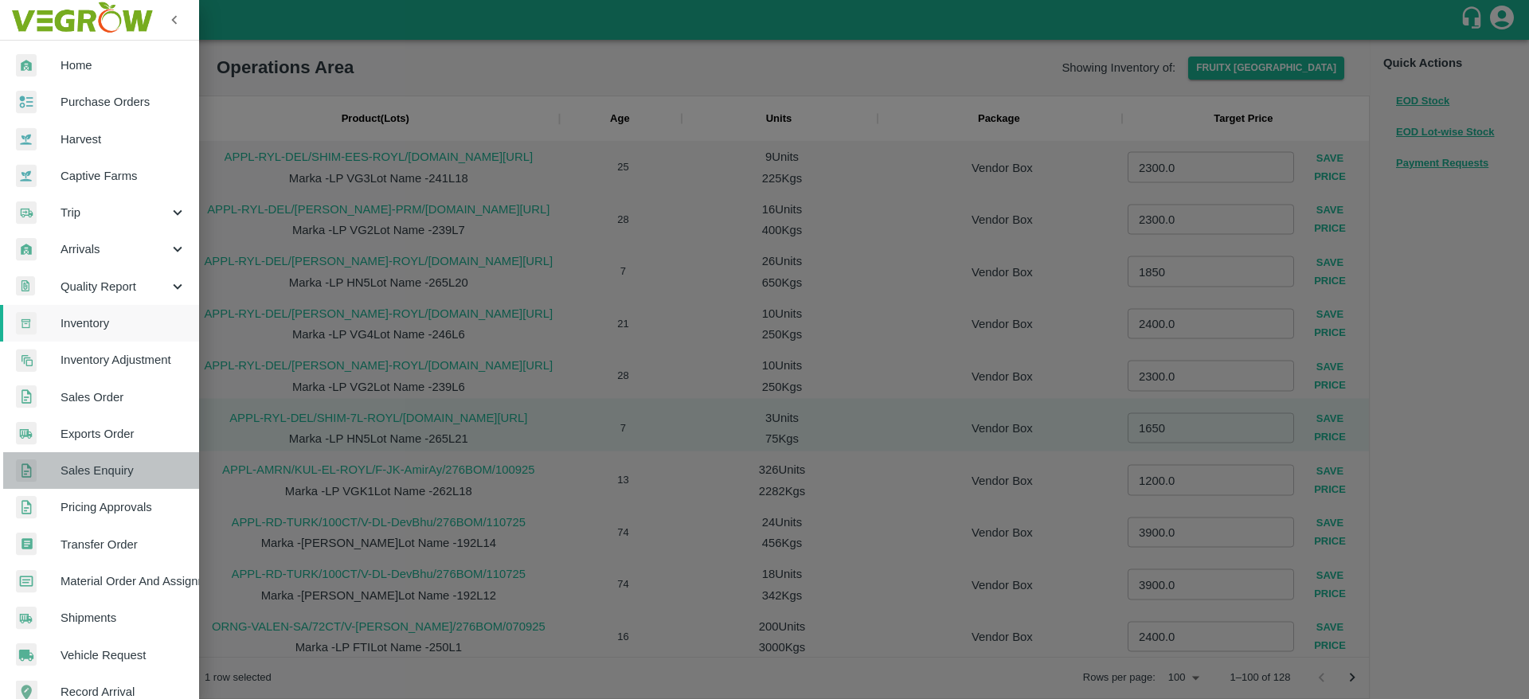
click at [113, 467] on span "Sales Enquiry" at bounding box center [124, 471] width 126 height 18
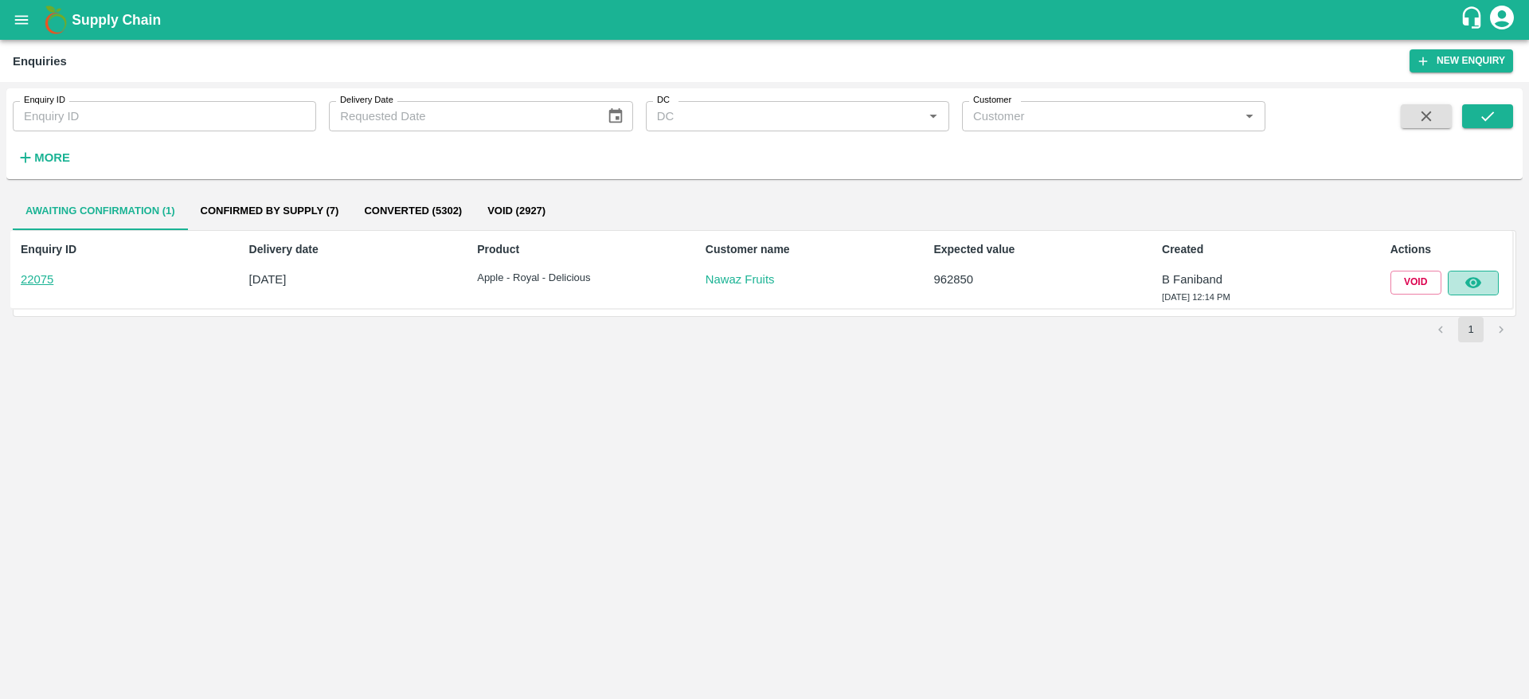
click at [1462, 286] on button "button" at bounding box center [1472, 283] width 51 height 24
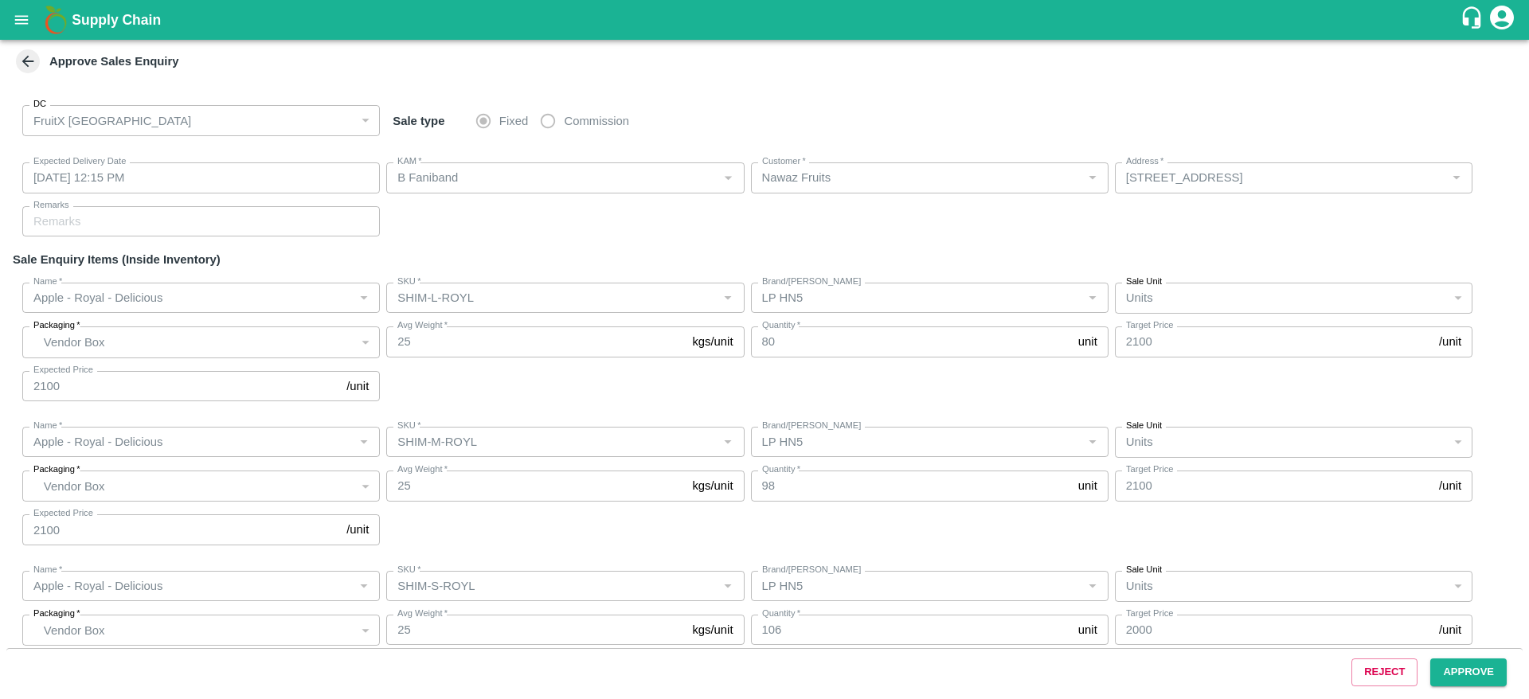
type input "[DATE] 12:15 PM"
type input "B Faniband"
type input "Nawaz Fruits"
type input "[STREET_ADDRESS]"
type input "Apple - Royal - Delicious"
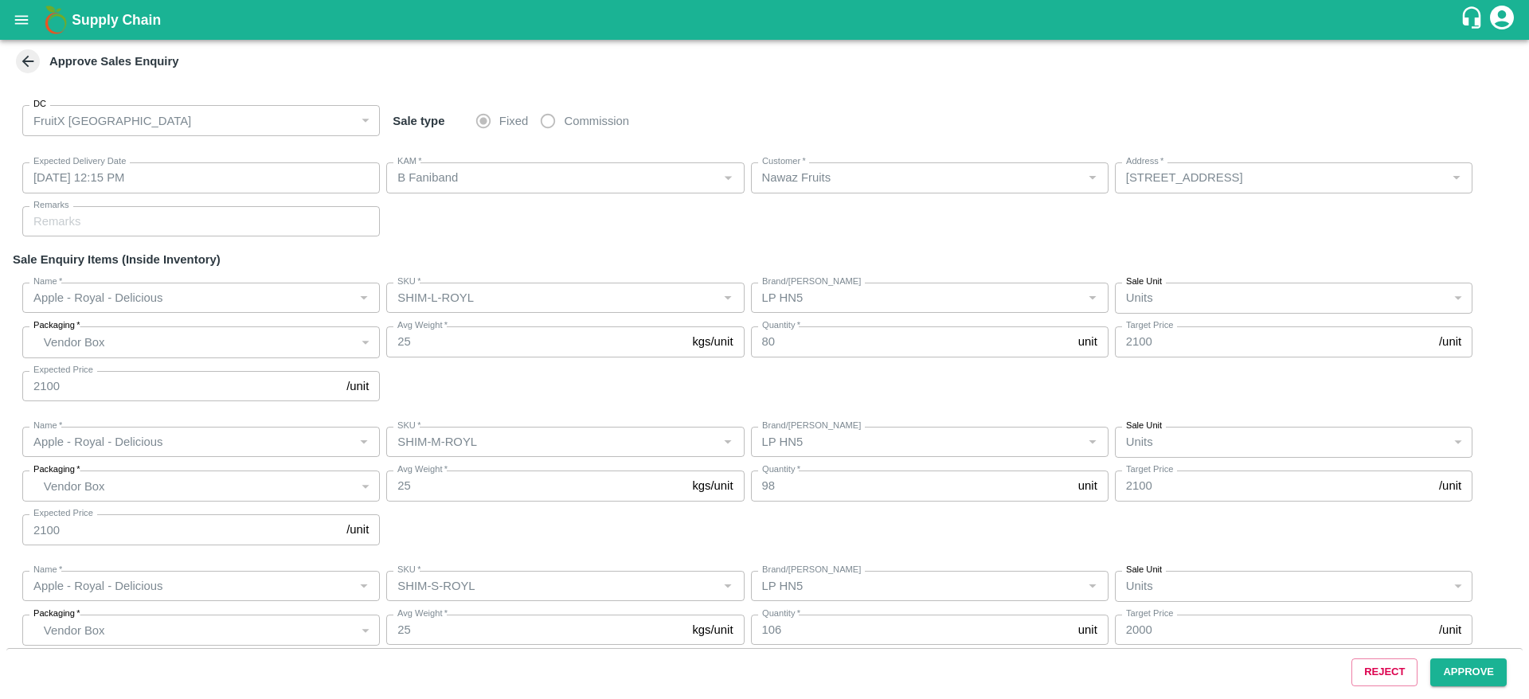
type input "SHIM-L-ROYL"
type input "LP HN5"
type input "Apple - Royal - Delicious"
type input "SHIM-M-ROYL"
type input "LP HN5"
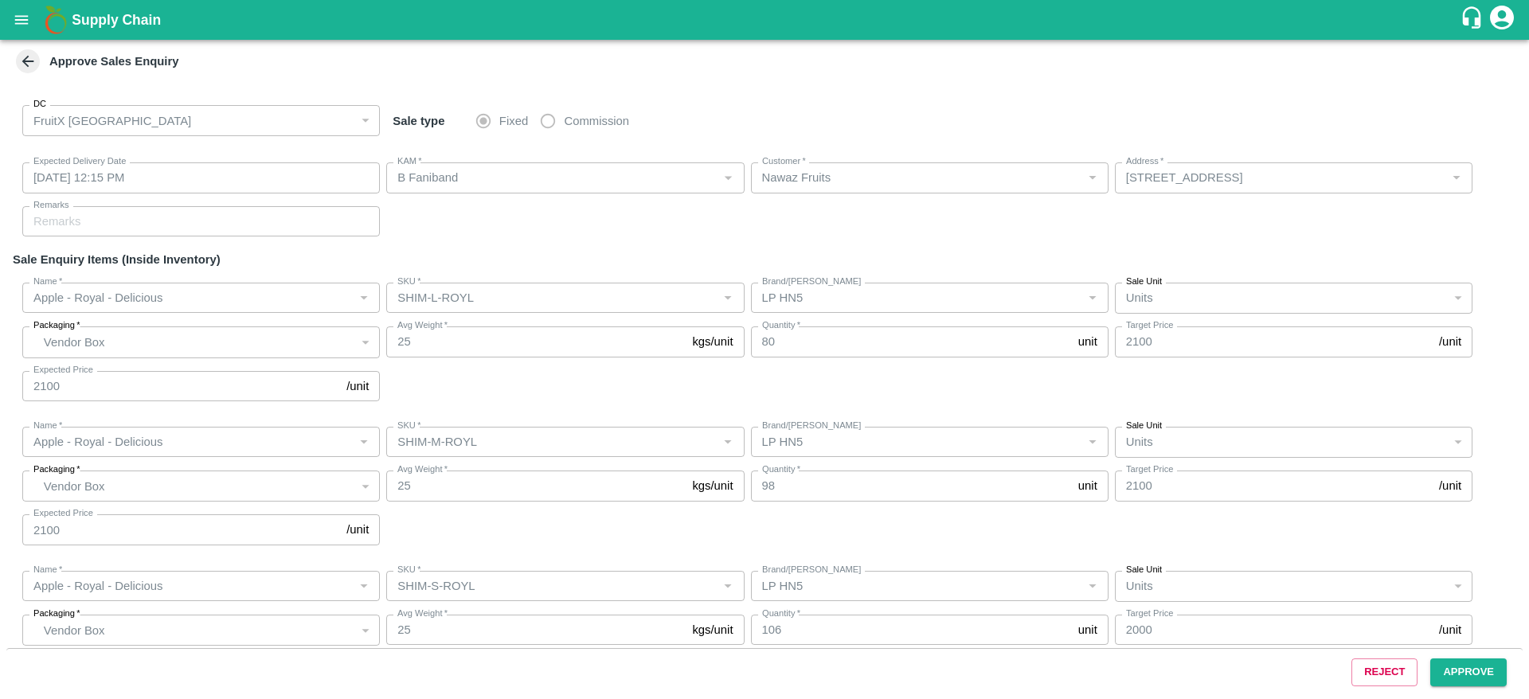
type input "Apple - Royal - Delicious"
type input "SHIM-S-ROYL"
type input "LP HN5"
type input "Apple - Royal - Delicious"
type input "SHIM-ES-ROYL"
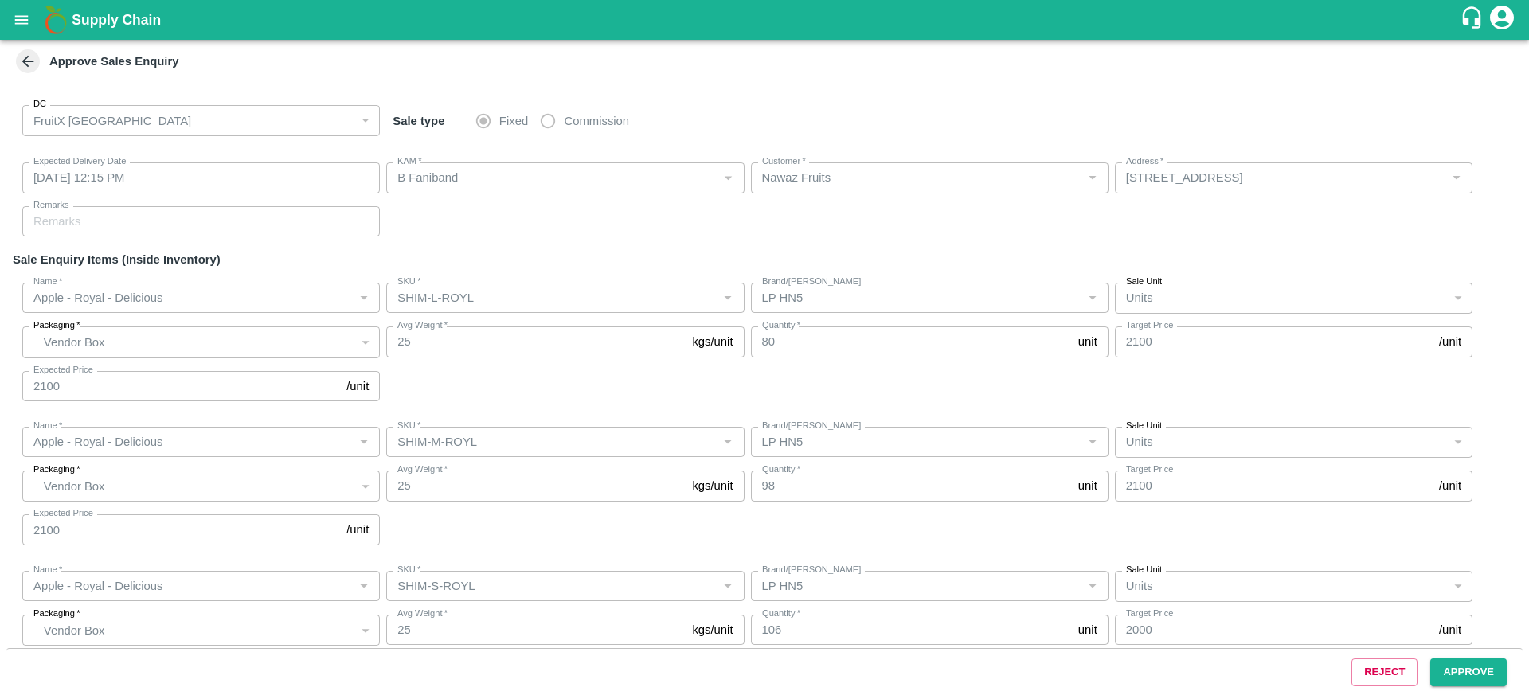
type input "LP HN5"
type input "Apple - Royal - Delicious"
type input "SHIM-EES-ROYL"
type input "LP HN5"
type input "Apple - Royal - Delicious"
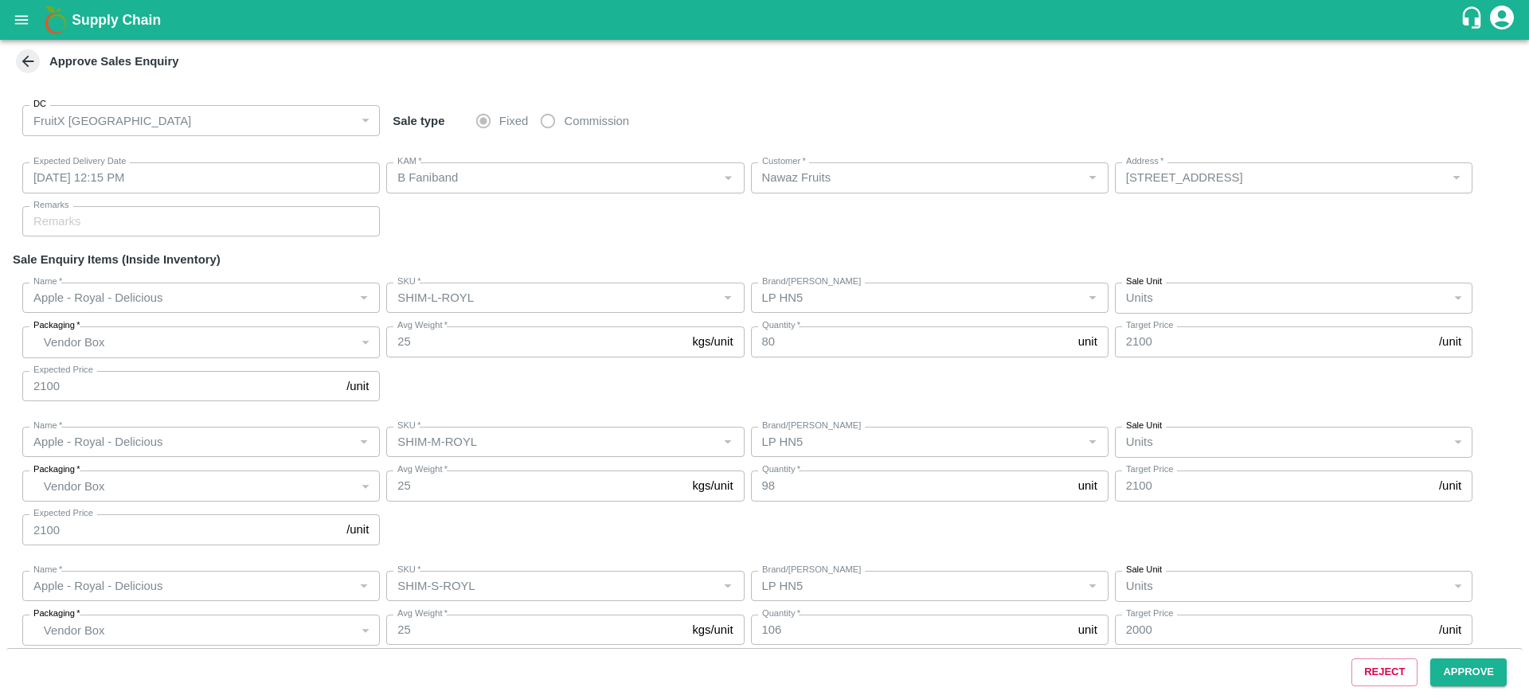
type input "[PERSON_NAME]"
type input "LP HN5"
type input "Apple - Royal - Delicious"
type input "SHIM-7L-ROYL"
type input "LP HN5"
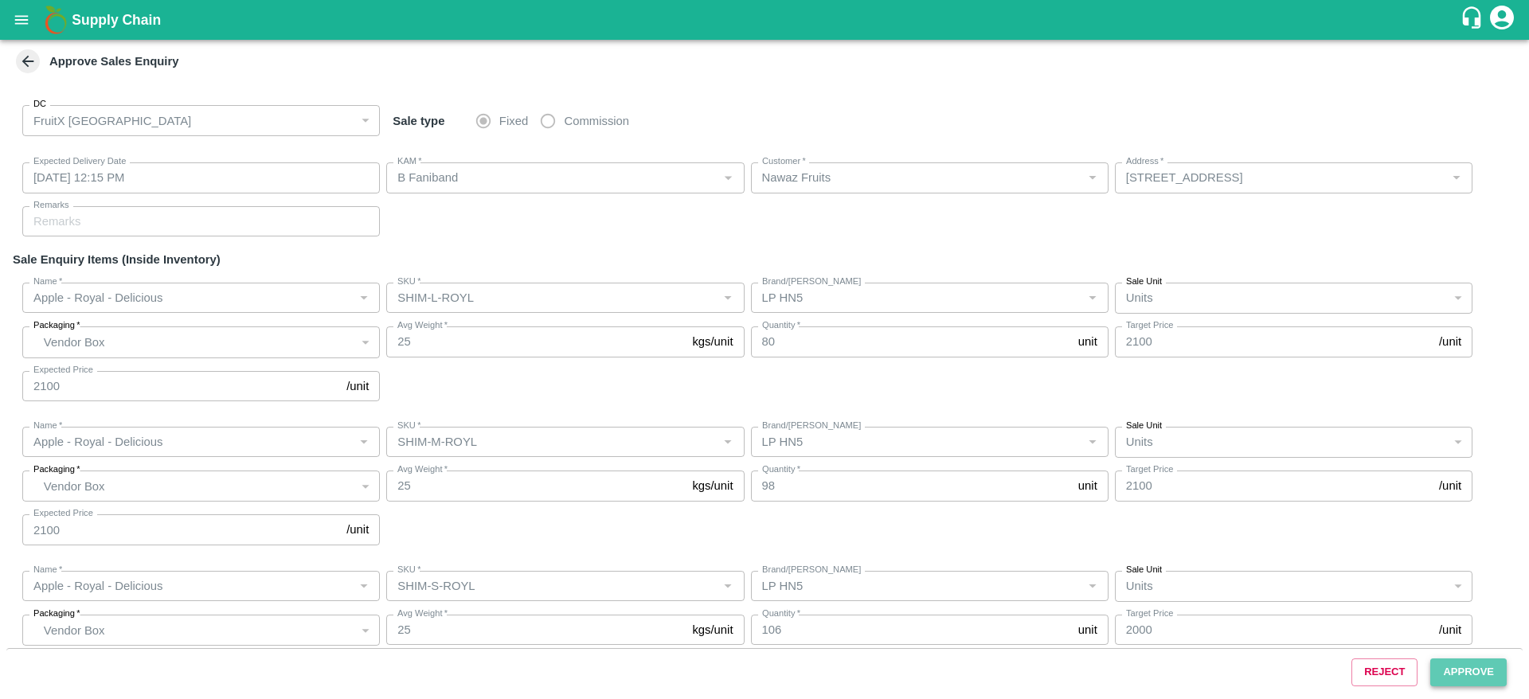
click at [1470, 666] on button "Approve" at bounding box center [1468, 672] width 76 height 28
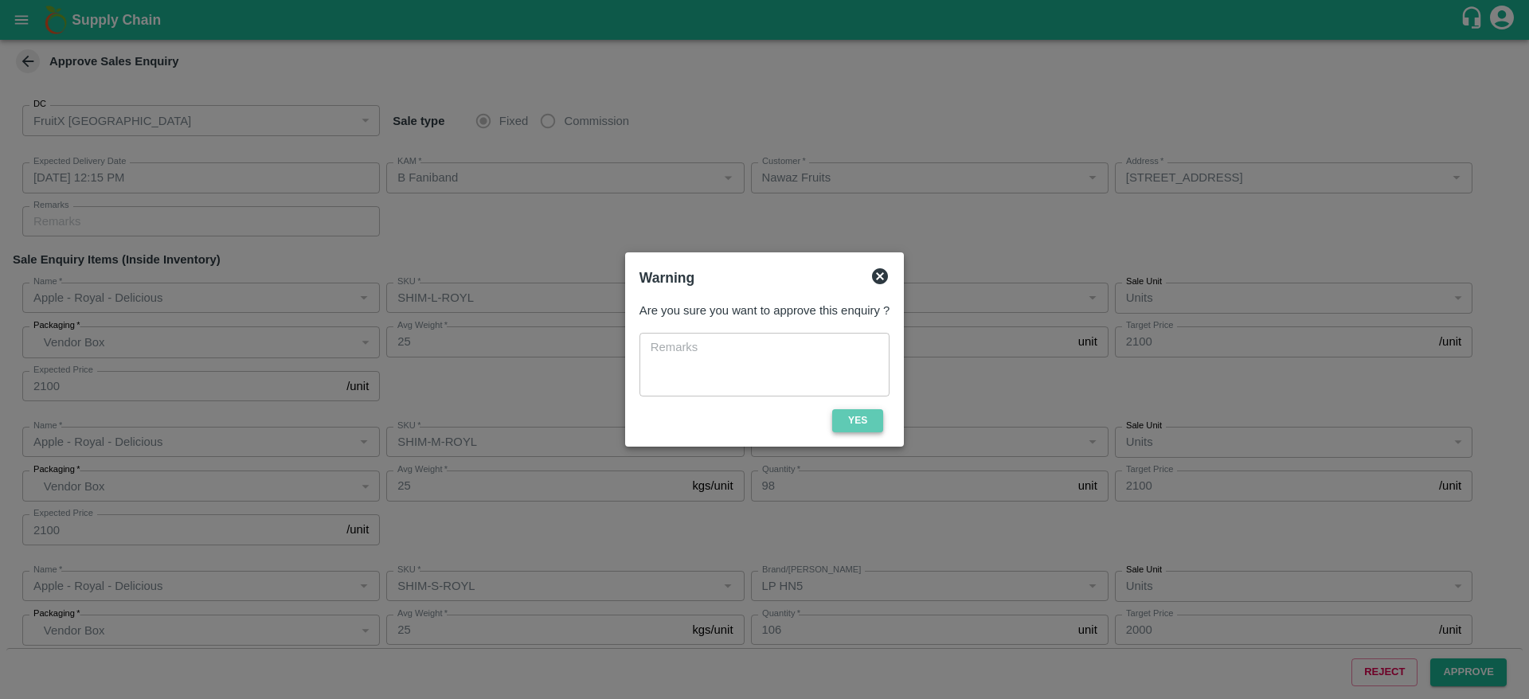
click at [850, 412] on button "Yes" at bounding box center [857, 420] width 51 height 23
